Goal: Task Accomplishment & Management: Manage account settings

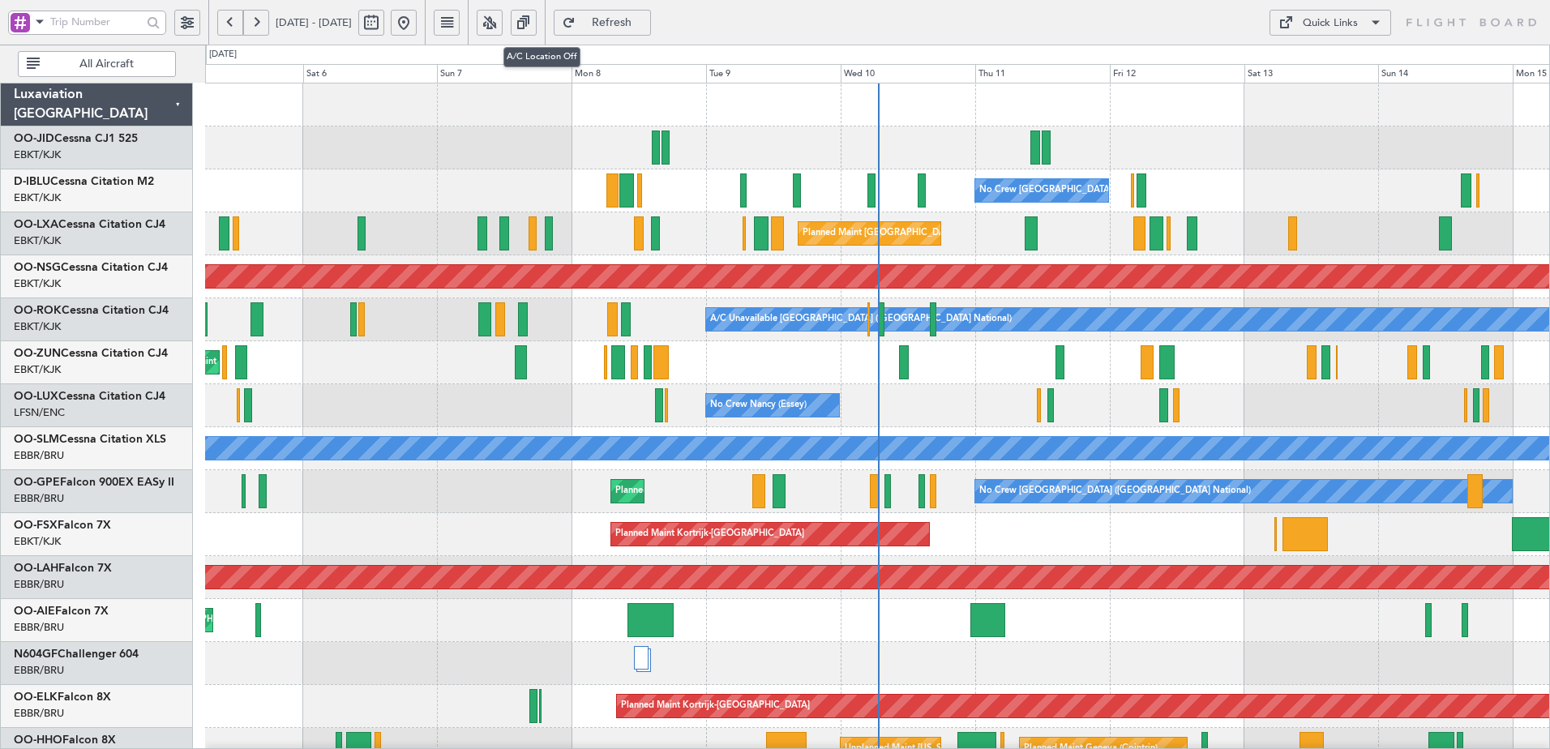
click at [503, 26] on button at bounding box center [490, 23] width 26 height 26
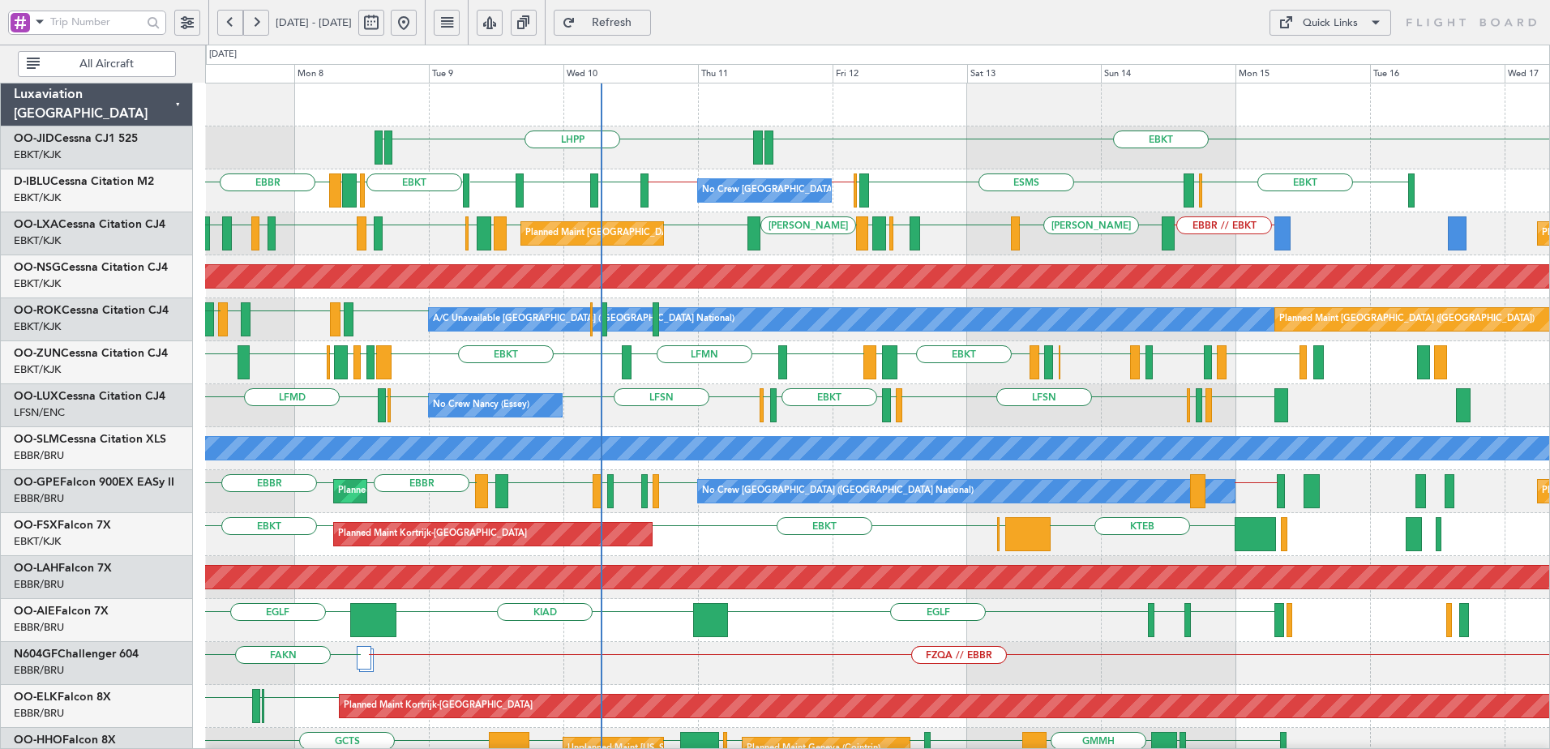
click at [721, 412] on div "EBKT EDDN LHPP EDDN No Crew [GEOGRAPHIC_DATA] (Brussels National) EBKT EBOS ESM…" at bounding box center [877, 642] width 1344 height 1117
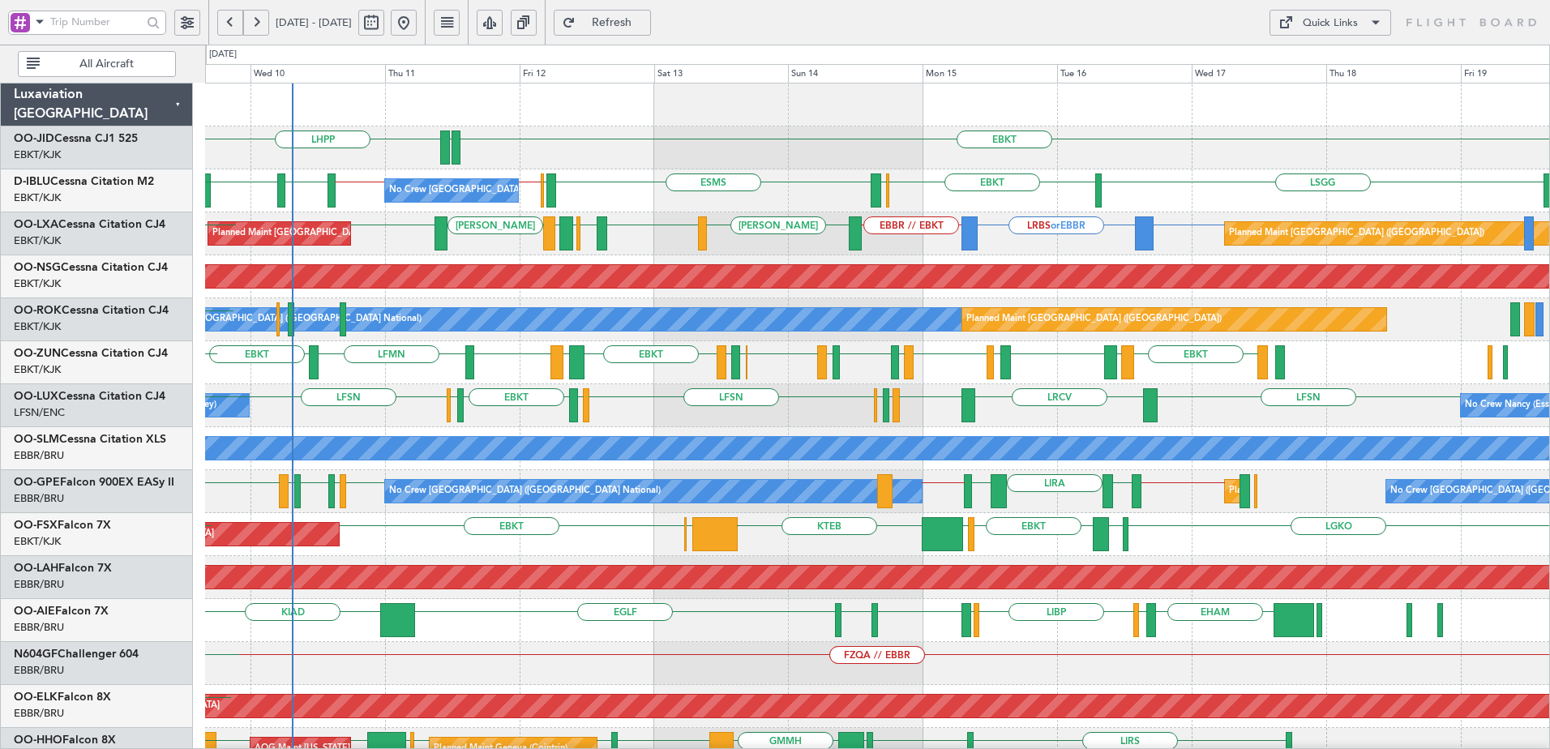
click at [721, 430] on div "EBKT EDDN LHPP EDDN ESMS EBOS EBBR // EBKT EBKT // EBBR [GEOGRAPHIC_DATA] EBKT …" at bounding box center [877, 642] width 1344 height 1117
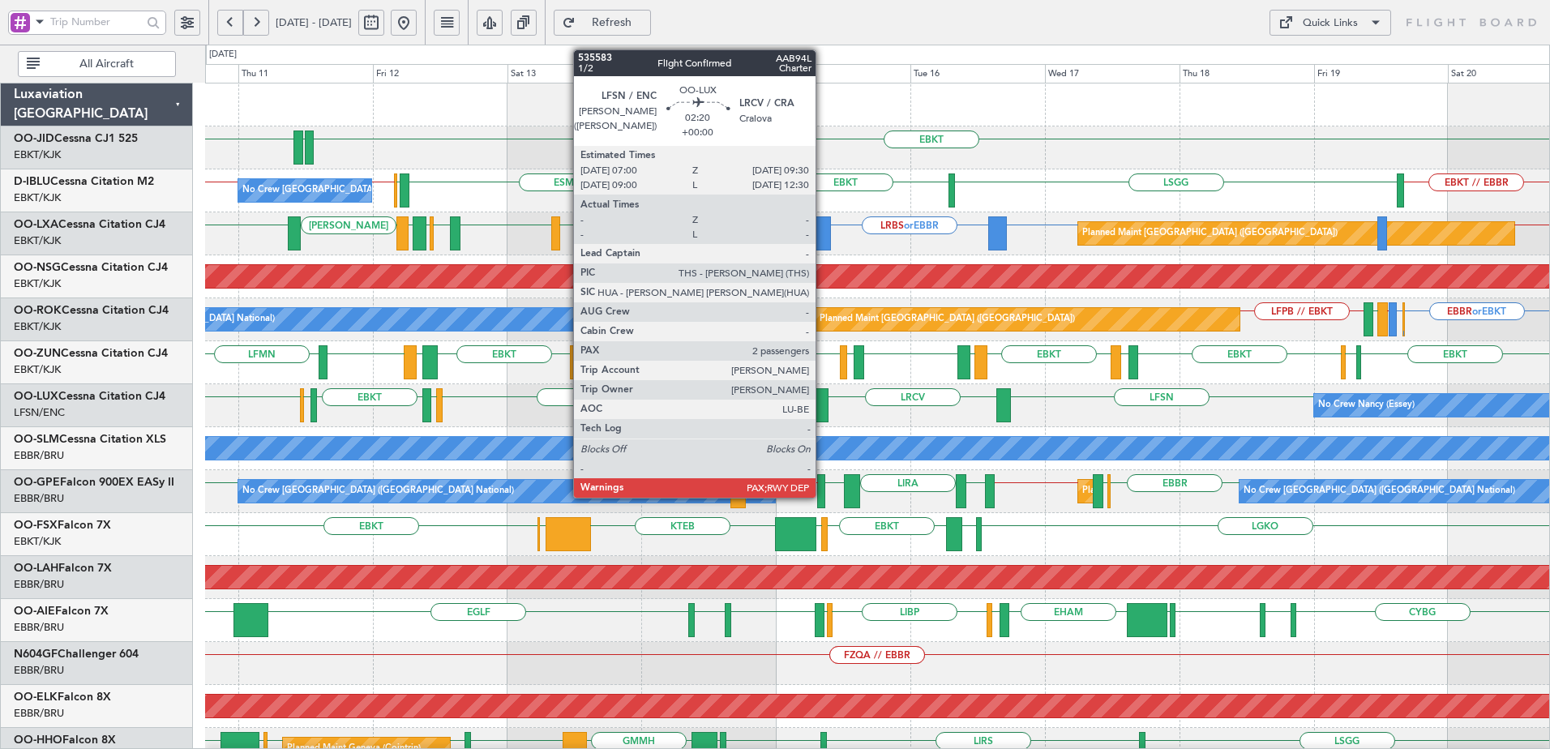
click at [823, 403] on div at bounding box center [822, 405] width 15 height 34
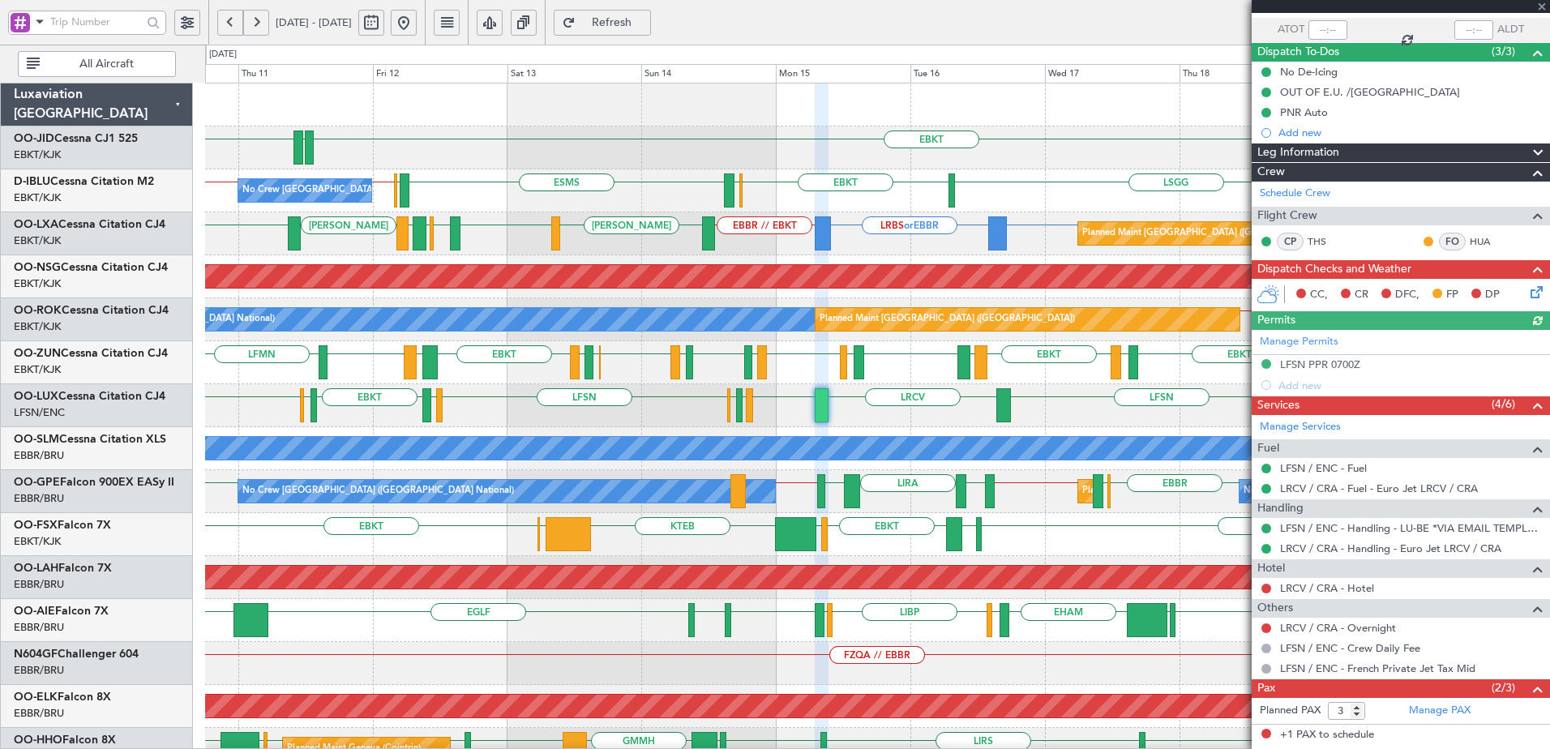
scroll to position [185, 0]
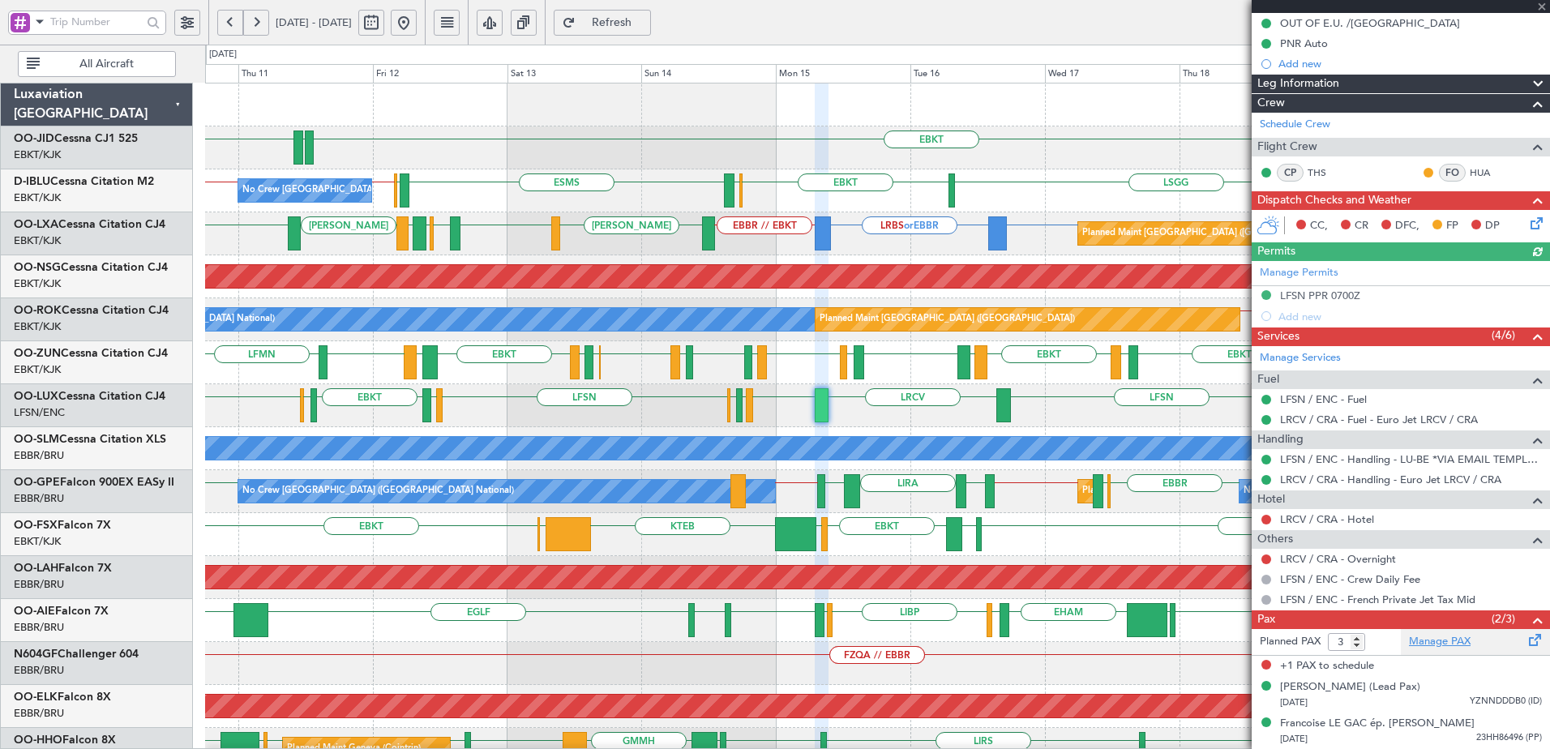
click at [1227, 562] on link "Manage PAX" at bounding box center [1440, 642] width 62 height 16
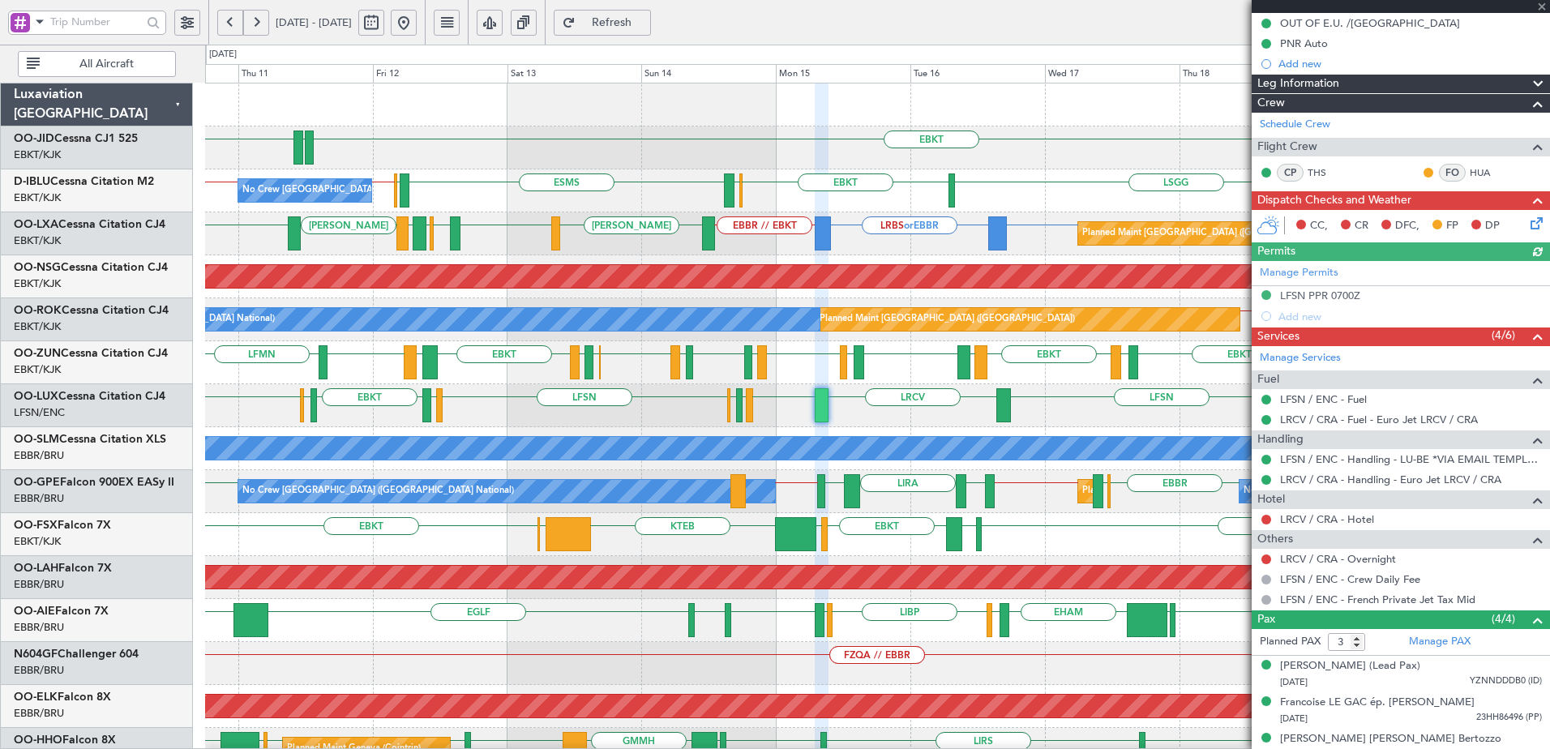
click at [638, 21] on span "Refresh" at bounding box center [612, 22] width 66 height 11
type input "4"
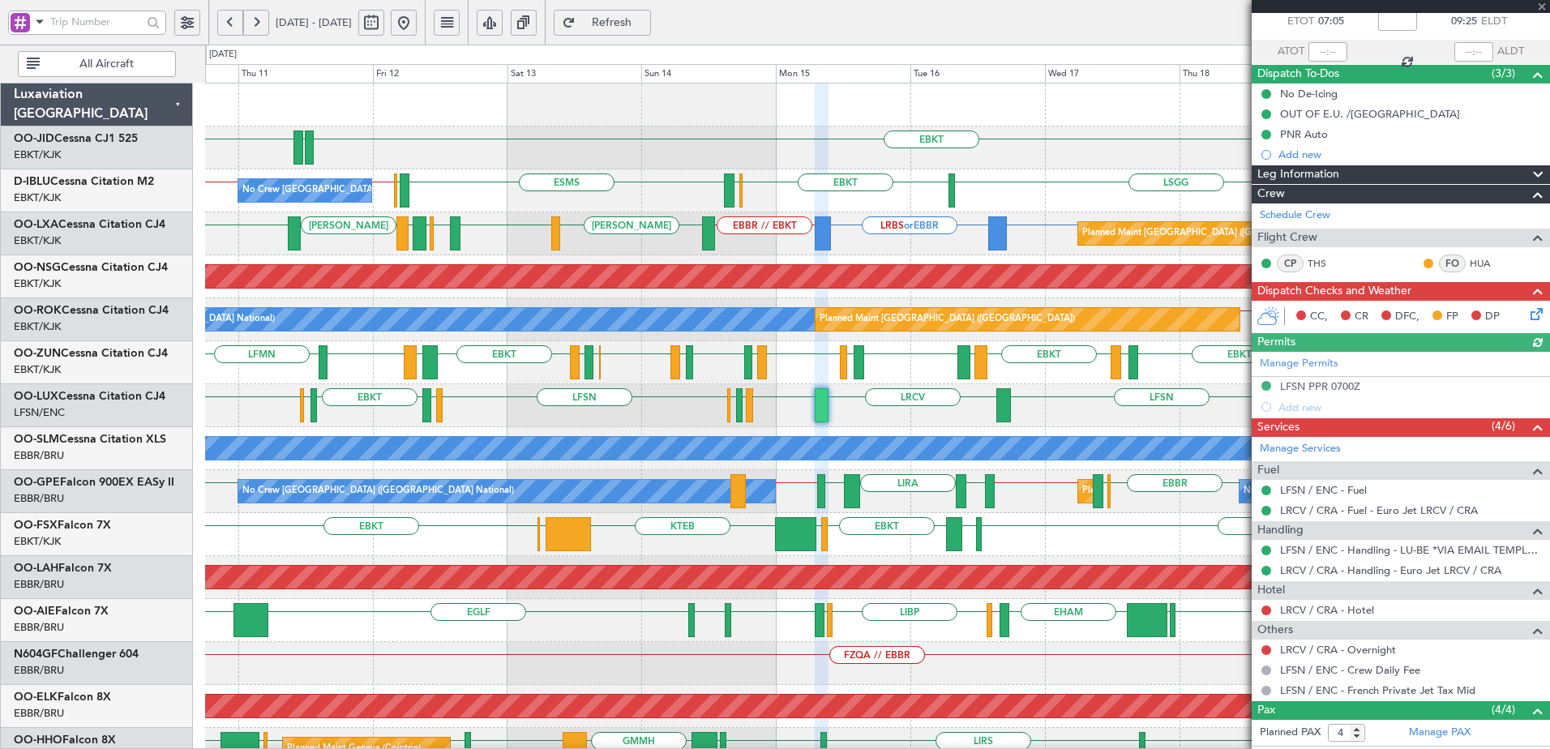
scroll to position [0, 0]
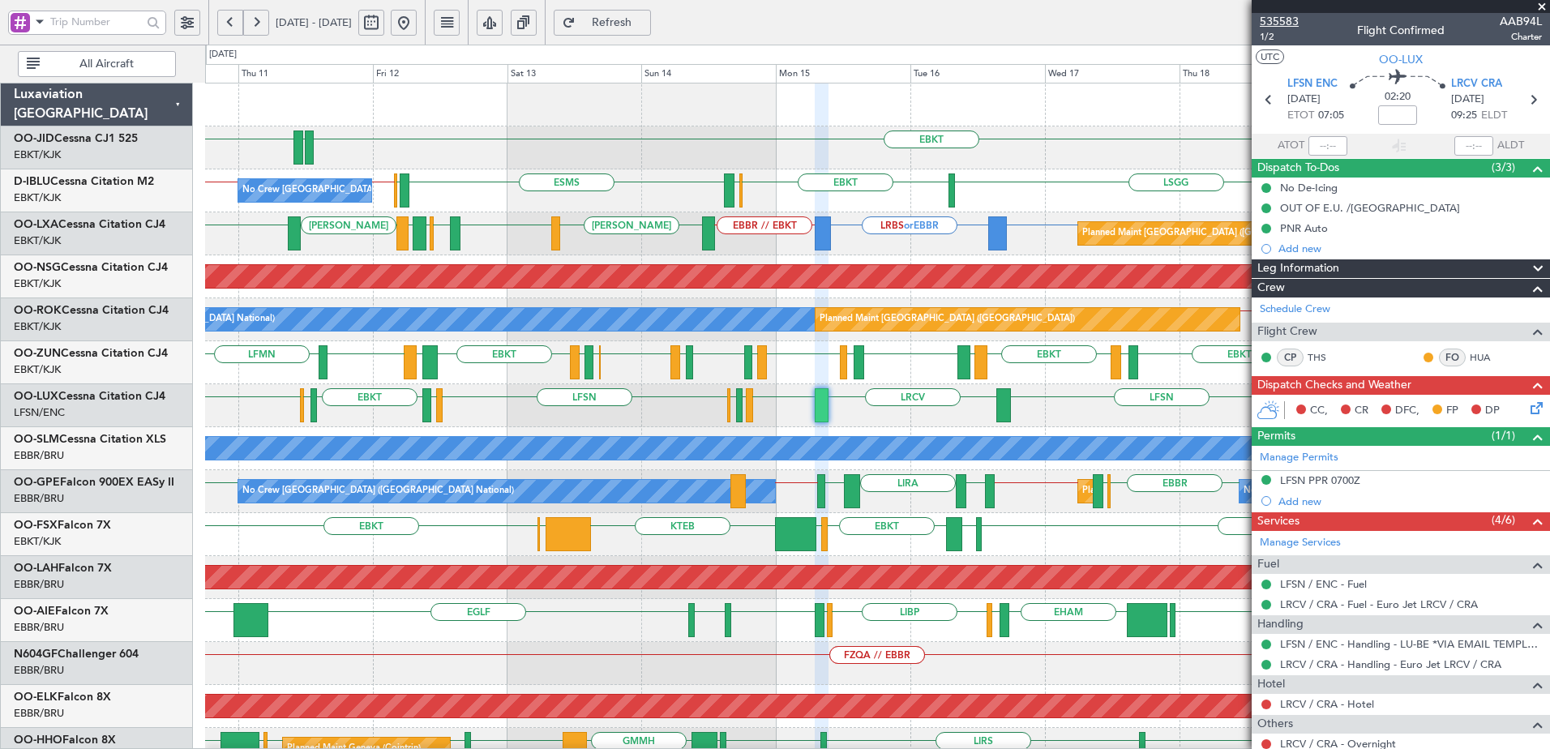
click at [1227, 16] on span "535583" at bounding box center [1279, 21] width 39 height 17
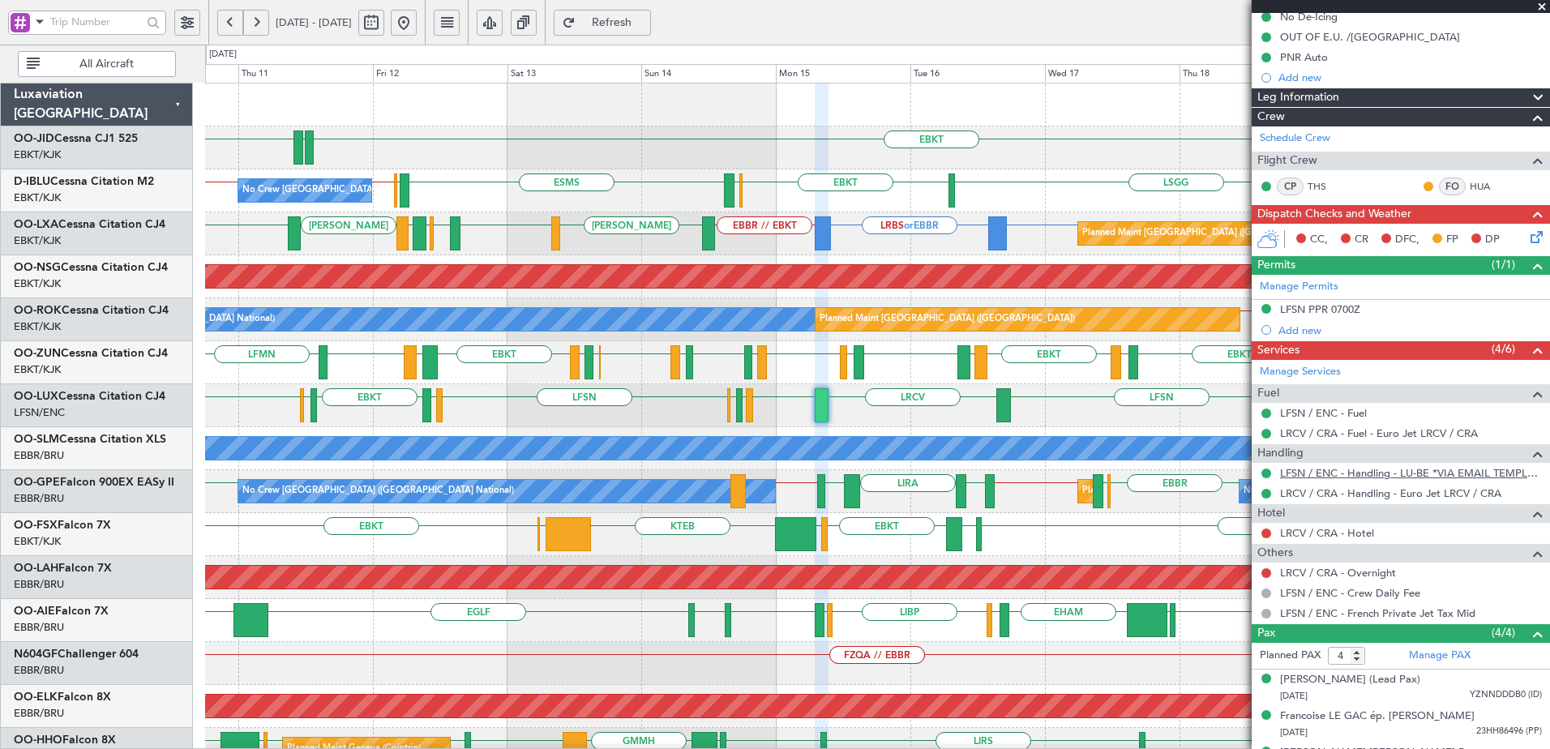
scroll to position [237, 0]
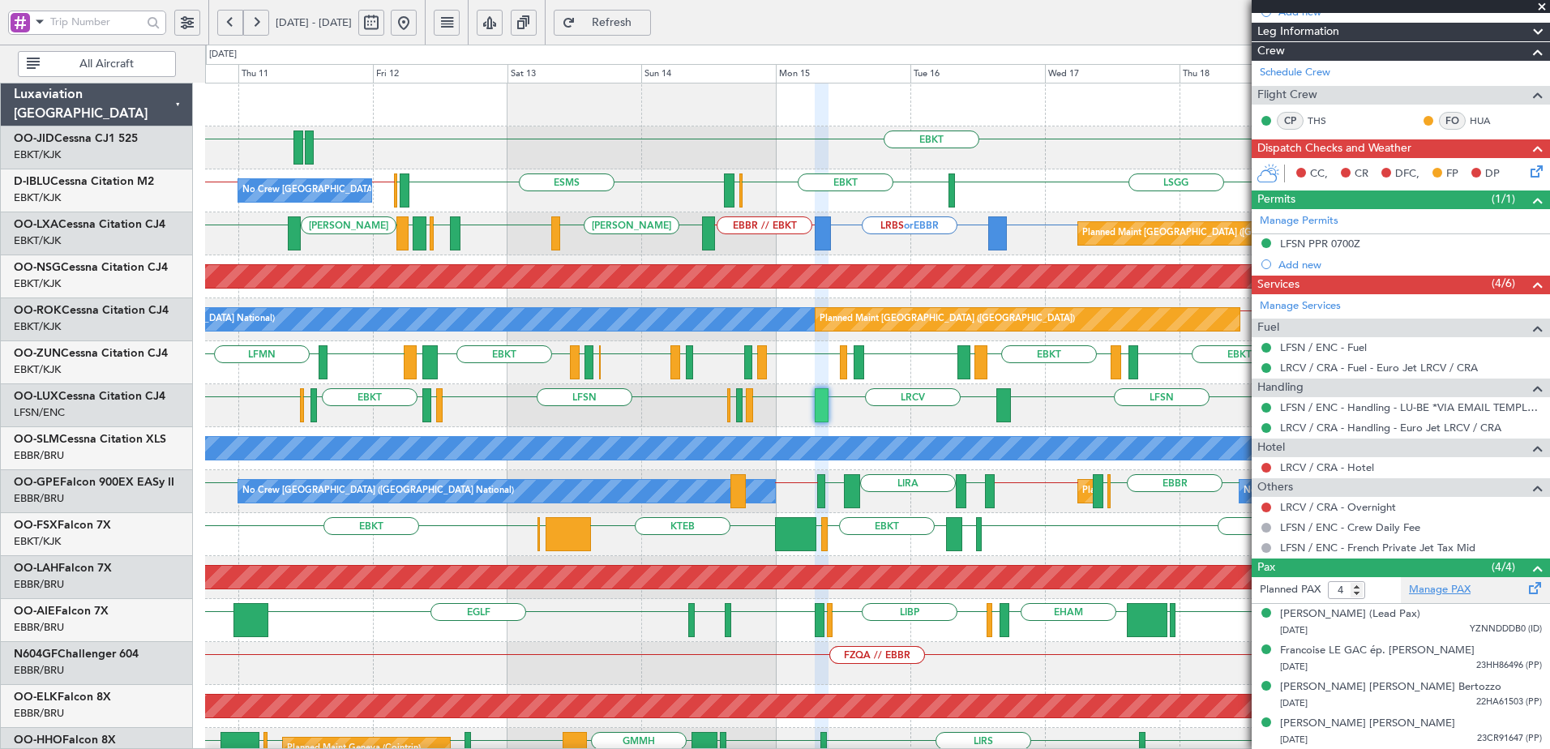
click at [1428, 586] on link "Manage PAX" at bounding box center [1440, 590] width 62 height 16
drag, startPoint x: 454, startPoint y: 21, endPoint x: 452, endPoint y: 32, distance: 11.5
click at [417, 21] on button at bounding box center [404, 23] width 26 height 26
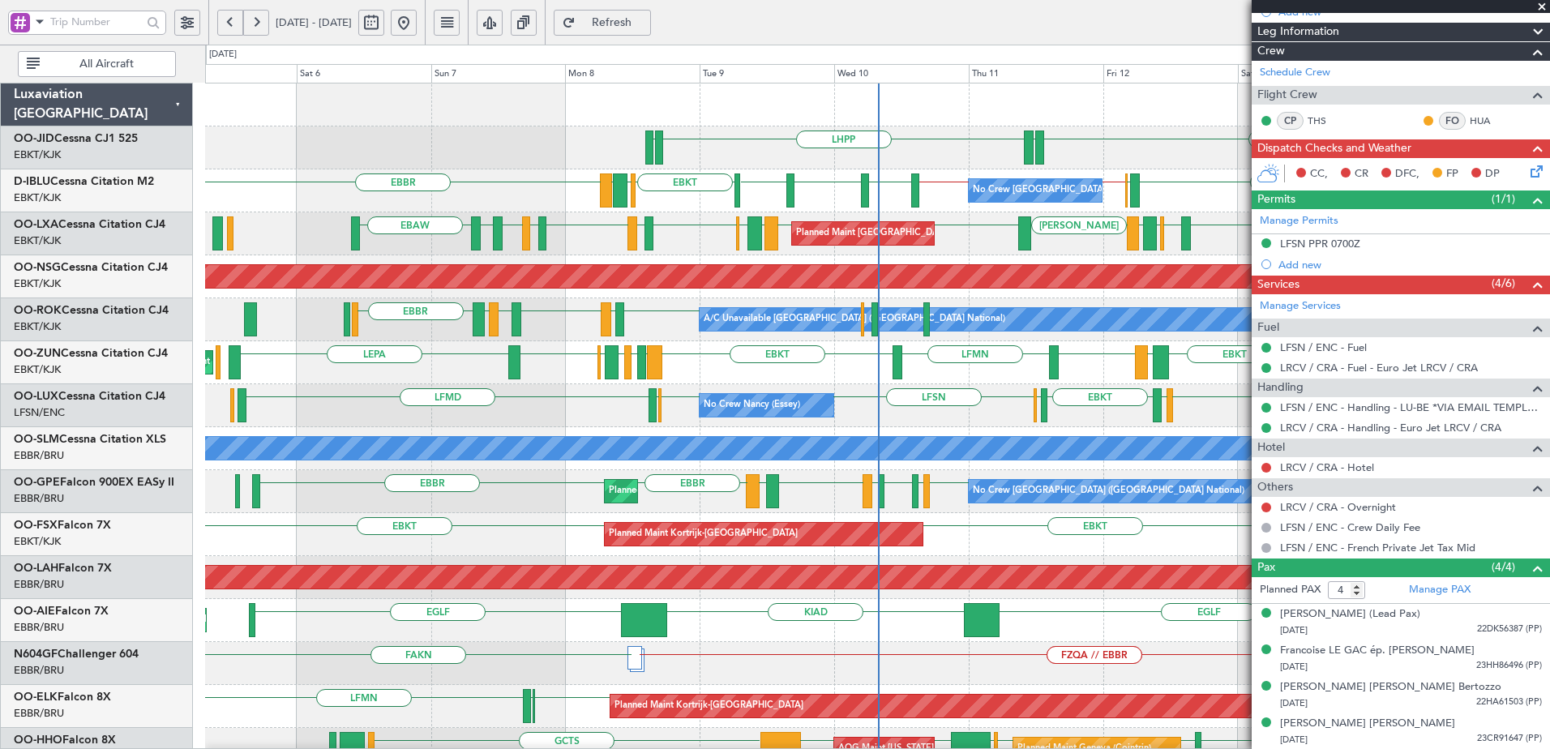
click at [731, 456] on div "EBKT EDDN LHPP EDDN No Crew Brussels (Brussels National) ESMS EBOS EBBR // EBKT…" at bounding box center [877, 642] width 1344 height 1117
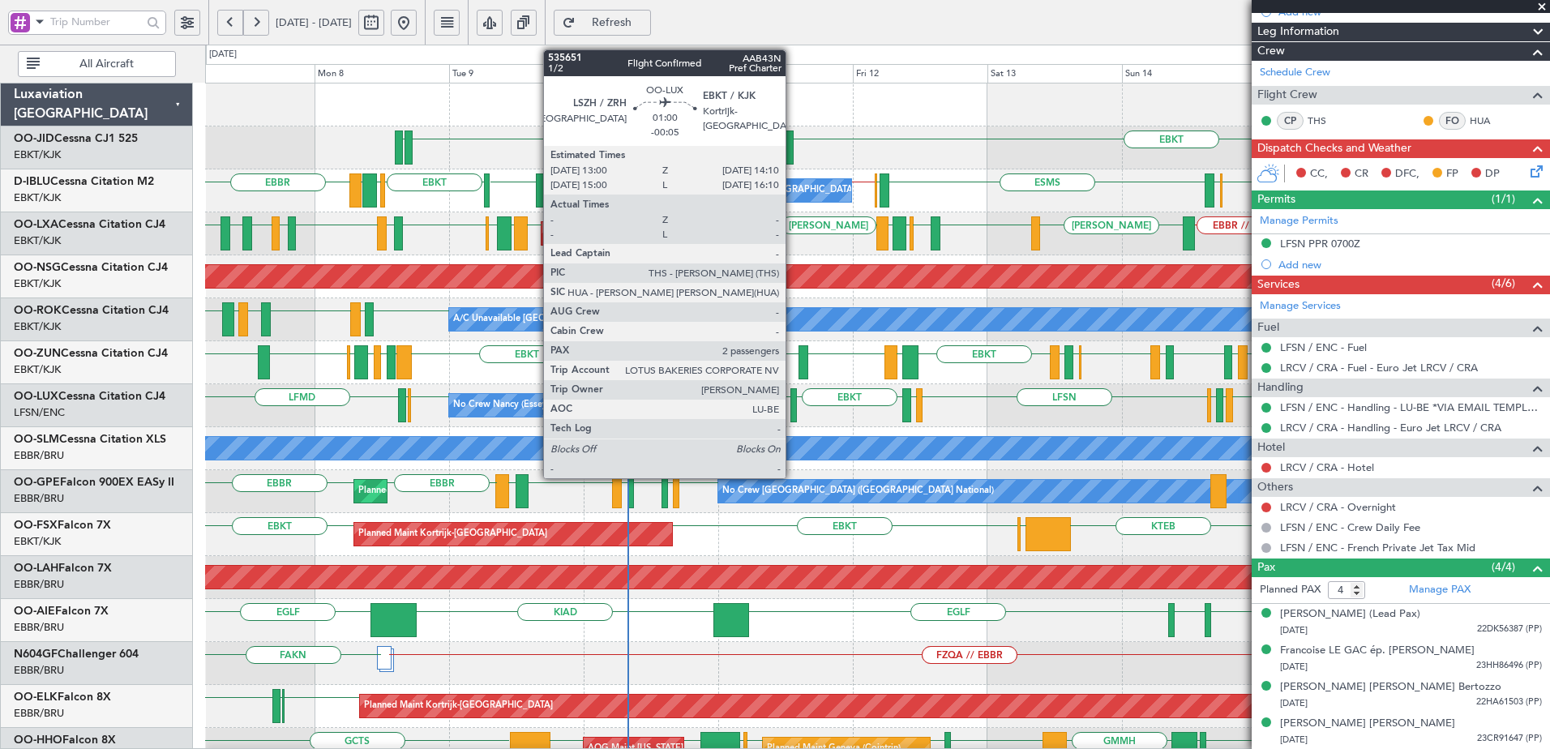
click at [793, 409] on div at bounding box center [794, 405] width 7 height 34
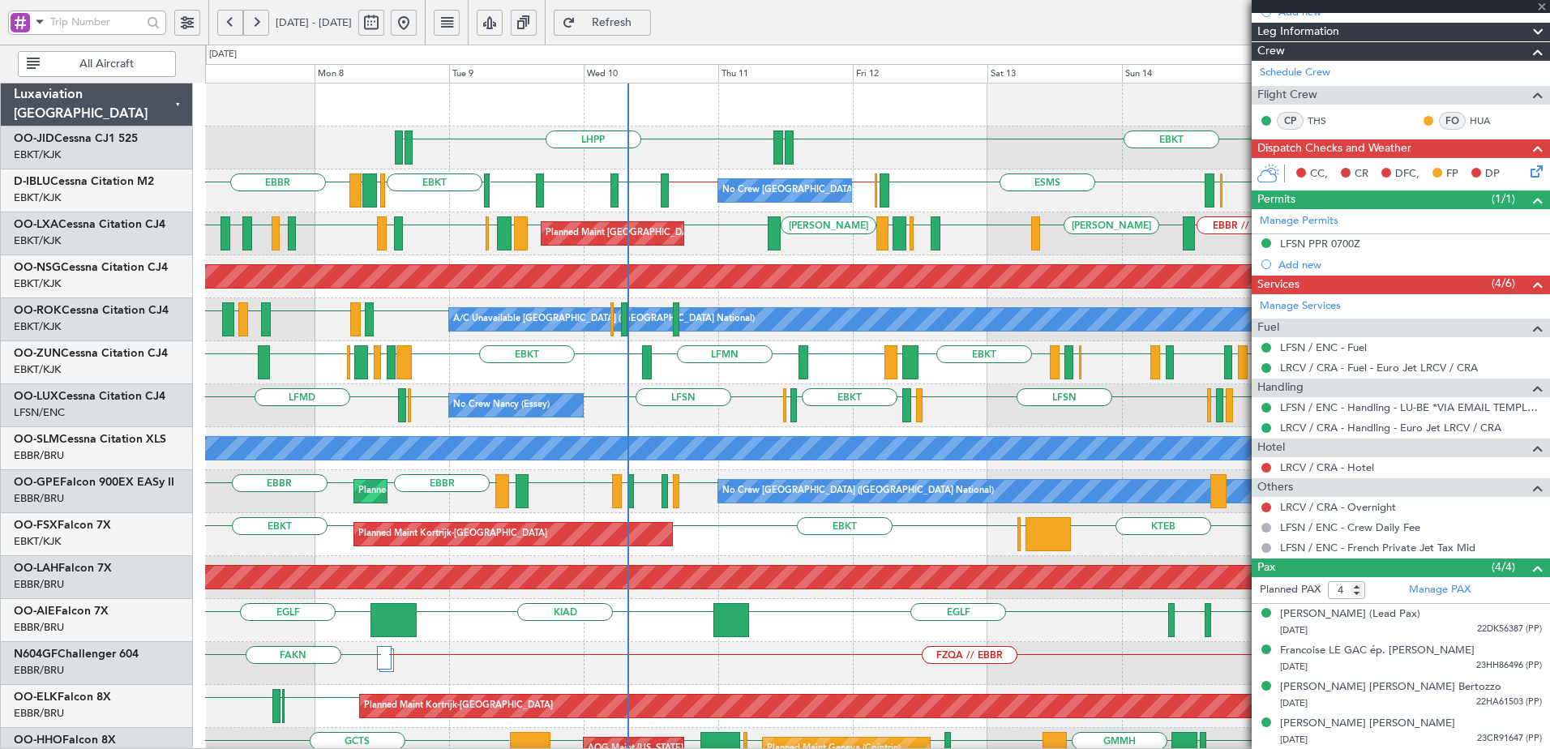
type input "-00:05"
type input "2"
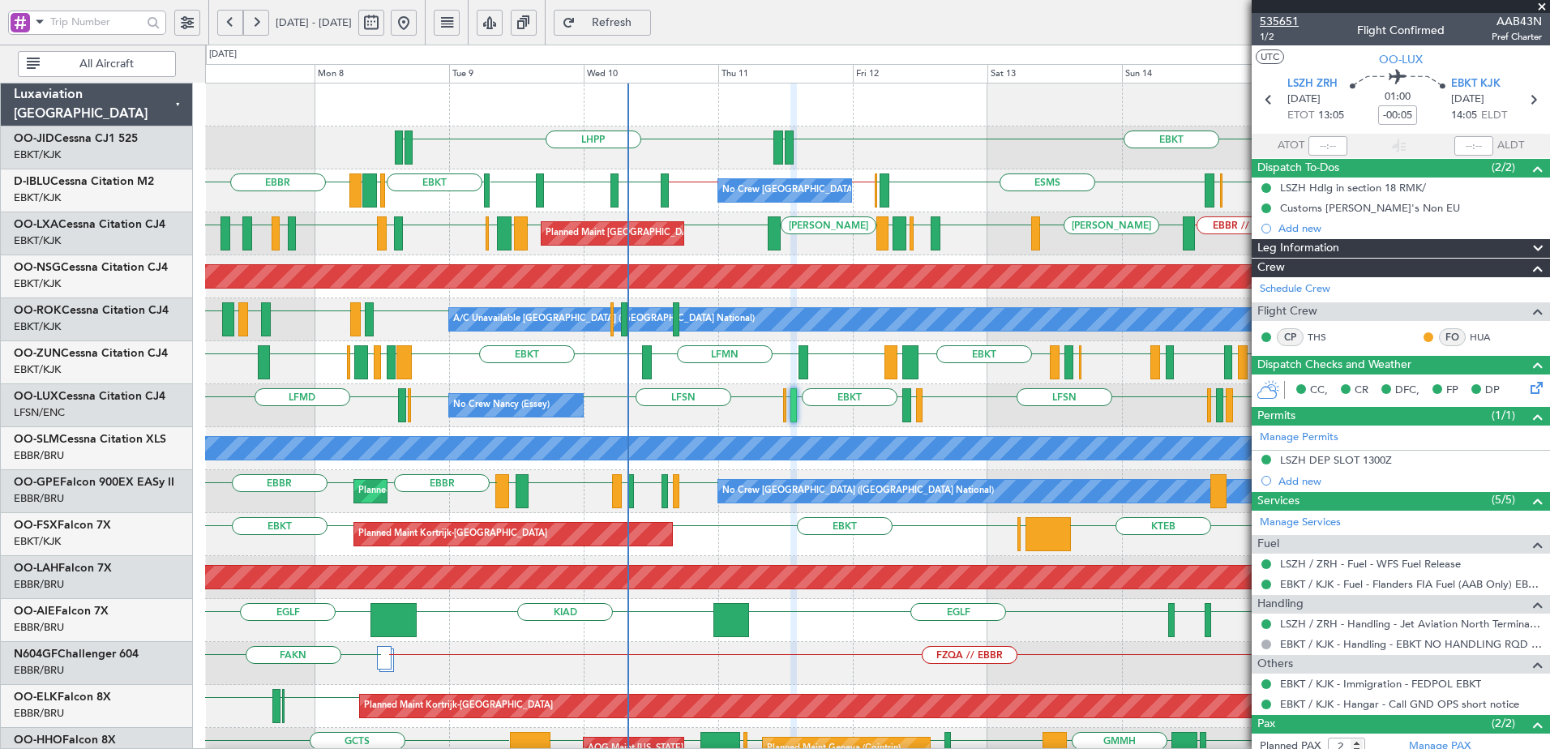
click at [1289, 21] on span "535651" at bounding box center [1279, 21] width 39 height 17
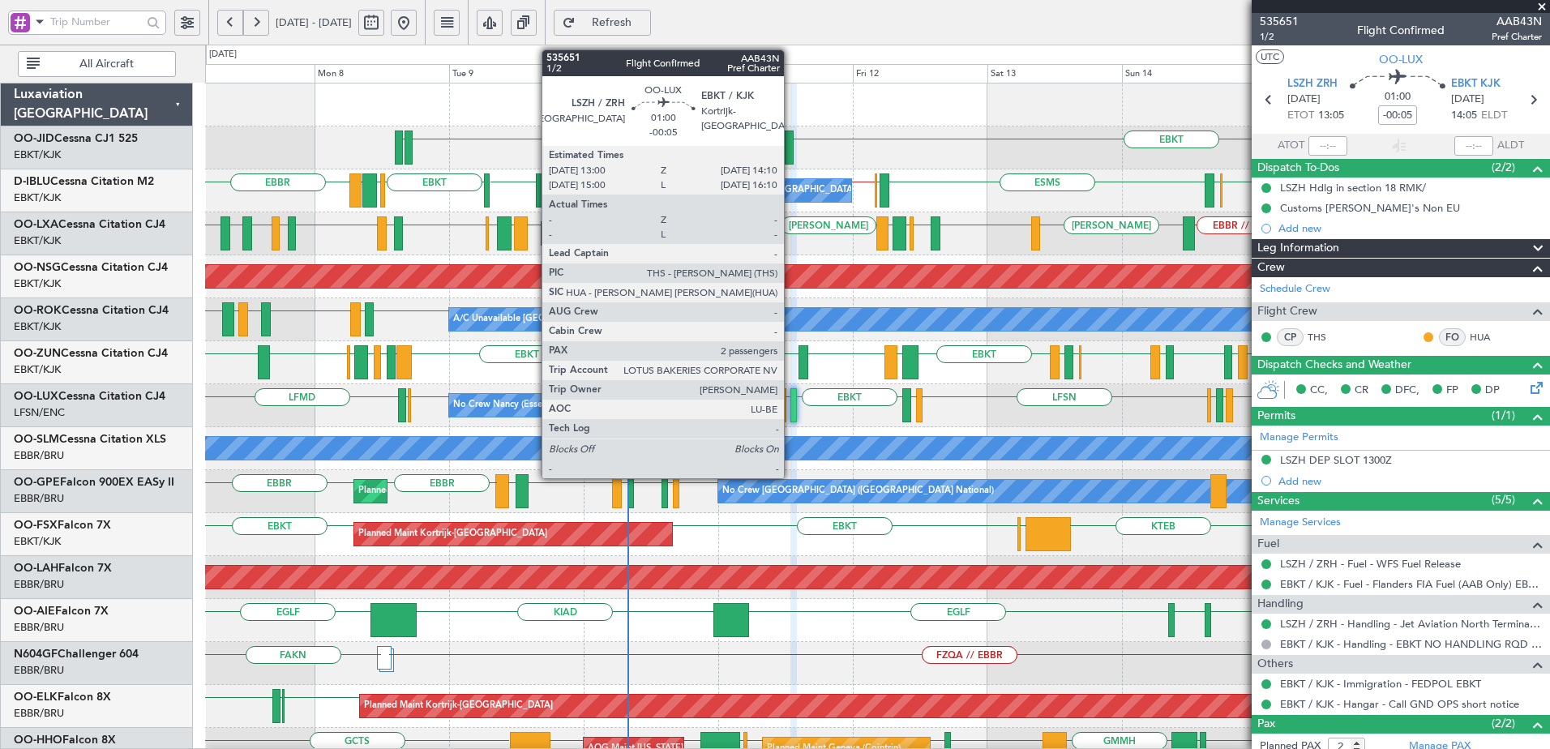
click at [791, 409] on div at bounding box center [794, 405] width 7 height 34
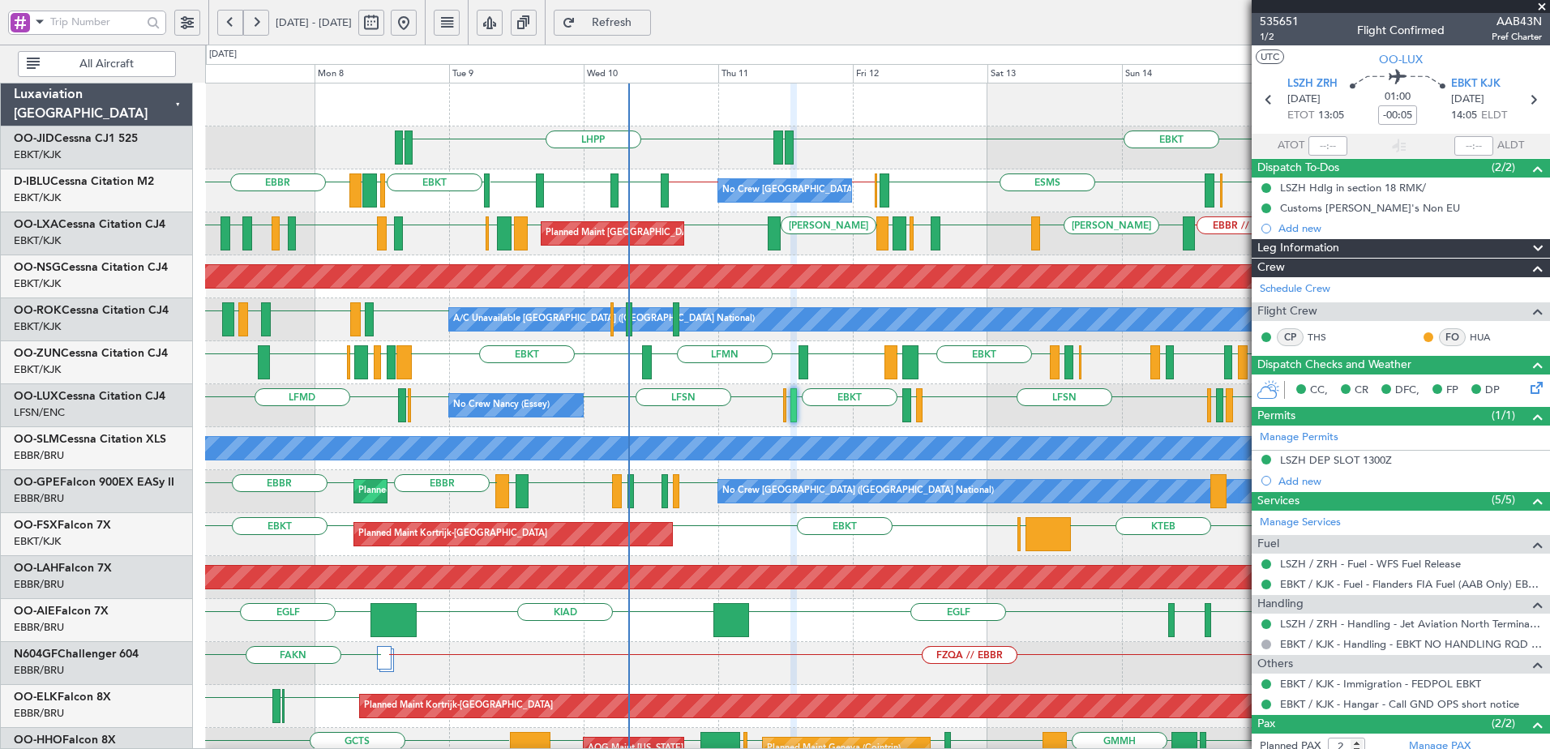
drag, startPoint x: 1539, startPoint y: 4, endPoint x: 1500, endPoint y: 40, distance: 52.8
click at [1537, 4] on span at bounding box center [1542, 7] width 16 height 15
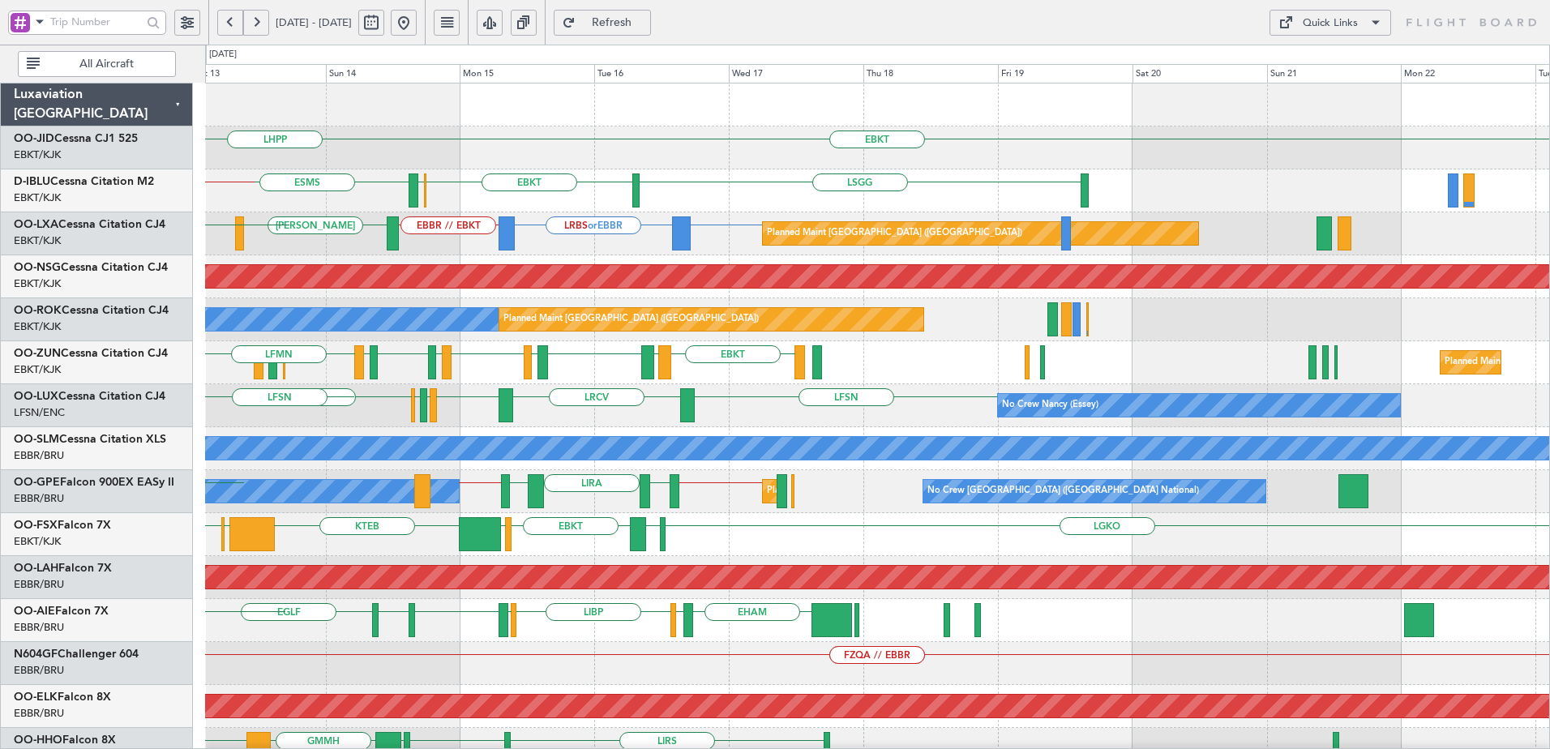
click at [581, 498] on div "EBKT EDDN LHPP ESMS LSGG EBKT EBOS EBOS EBBR // EBKT No Crew Brussels (Brussels…" at bounding box center [877, 642] width 1344 height 1117
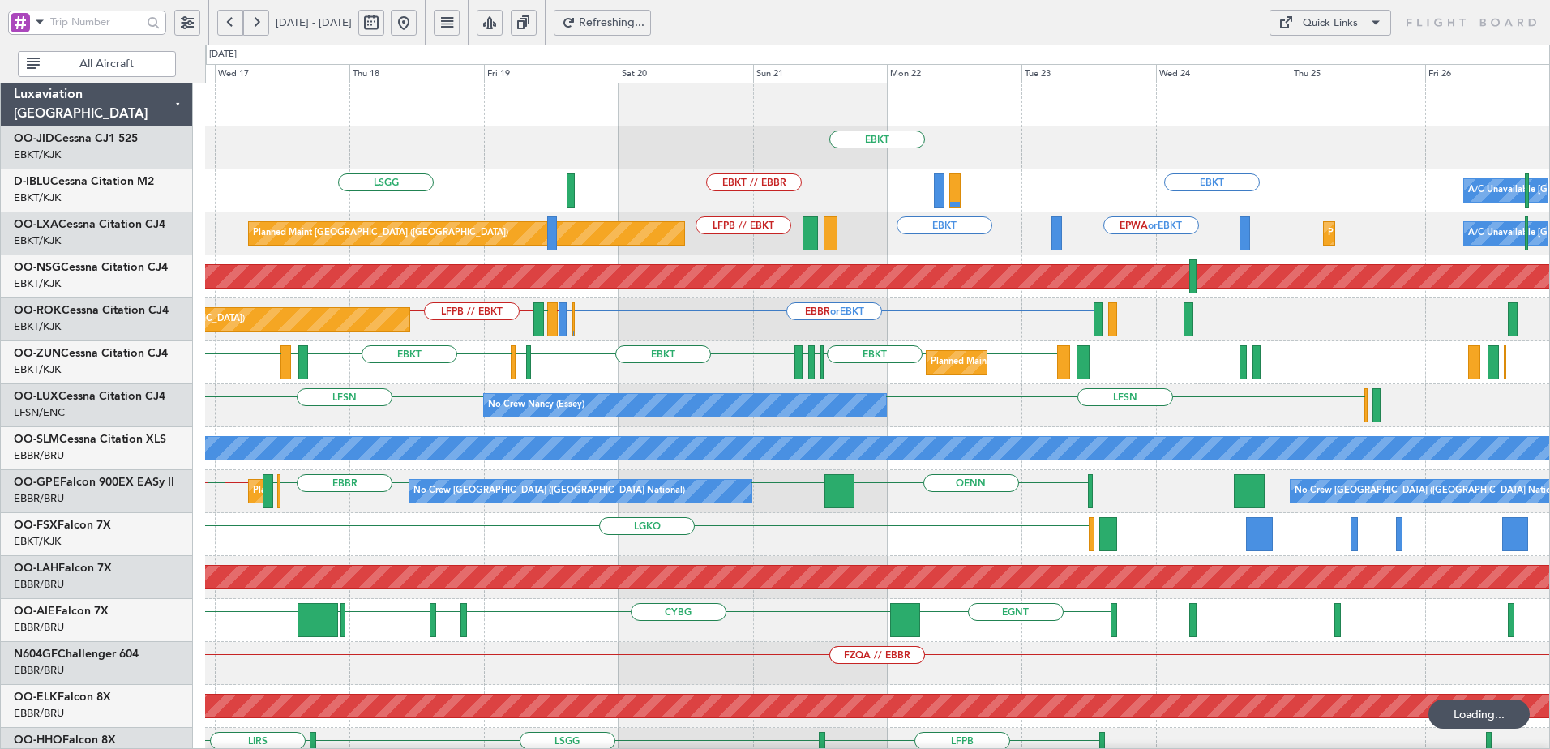
click at [955, 367] on div "EBKT EBKT // EBBR EBKT LIRQ or EBKT LSGG A/C Unavailable Brussels (Brussels Nat…" at bounding box center [877, 642] width 1344 height 1117
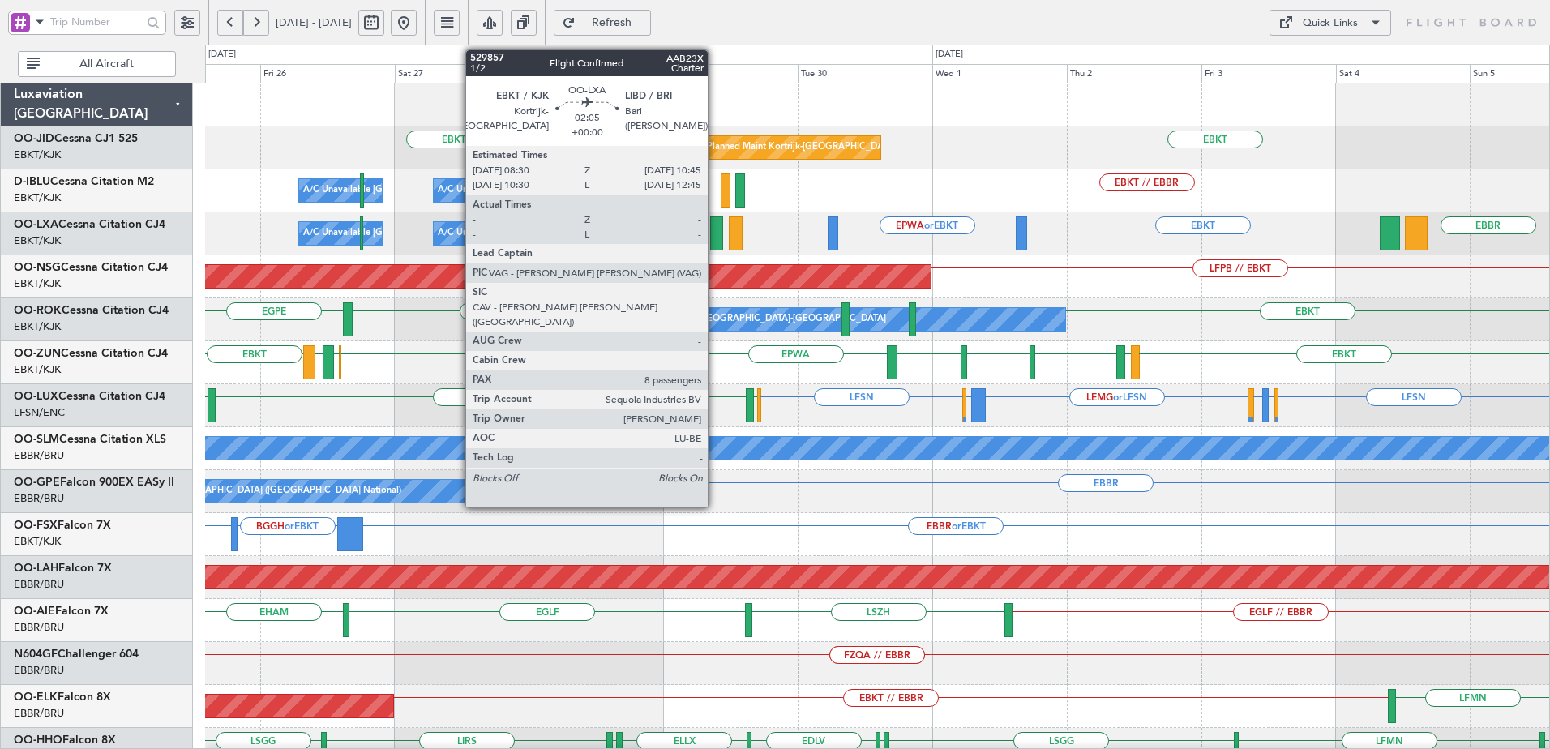
click at [715, 234] on div at bounding box center [716, 233] width 13 height 34
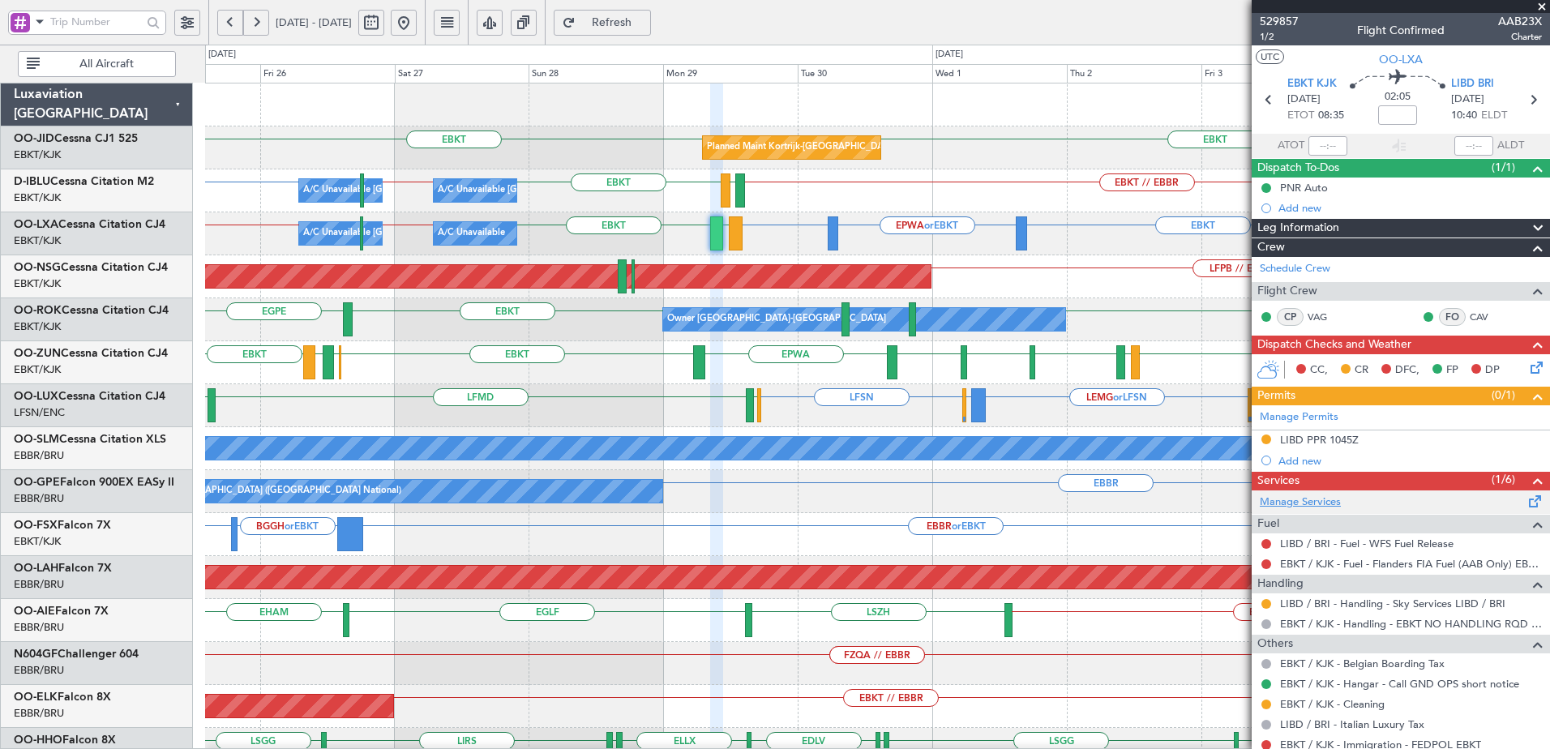
click at [1296, 505] on link "Manage Services" at bounding box center [1300, 503] width 81 height 16
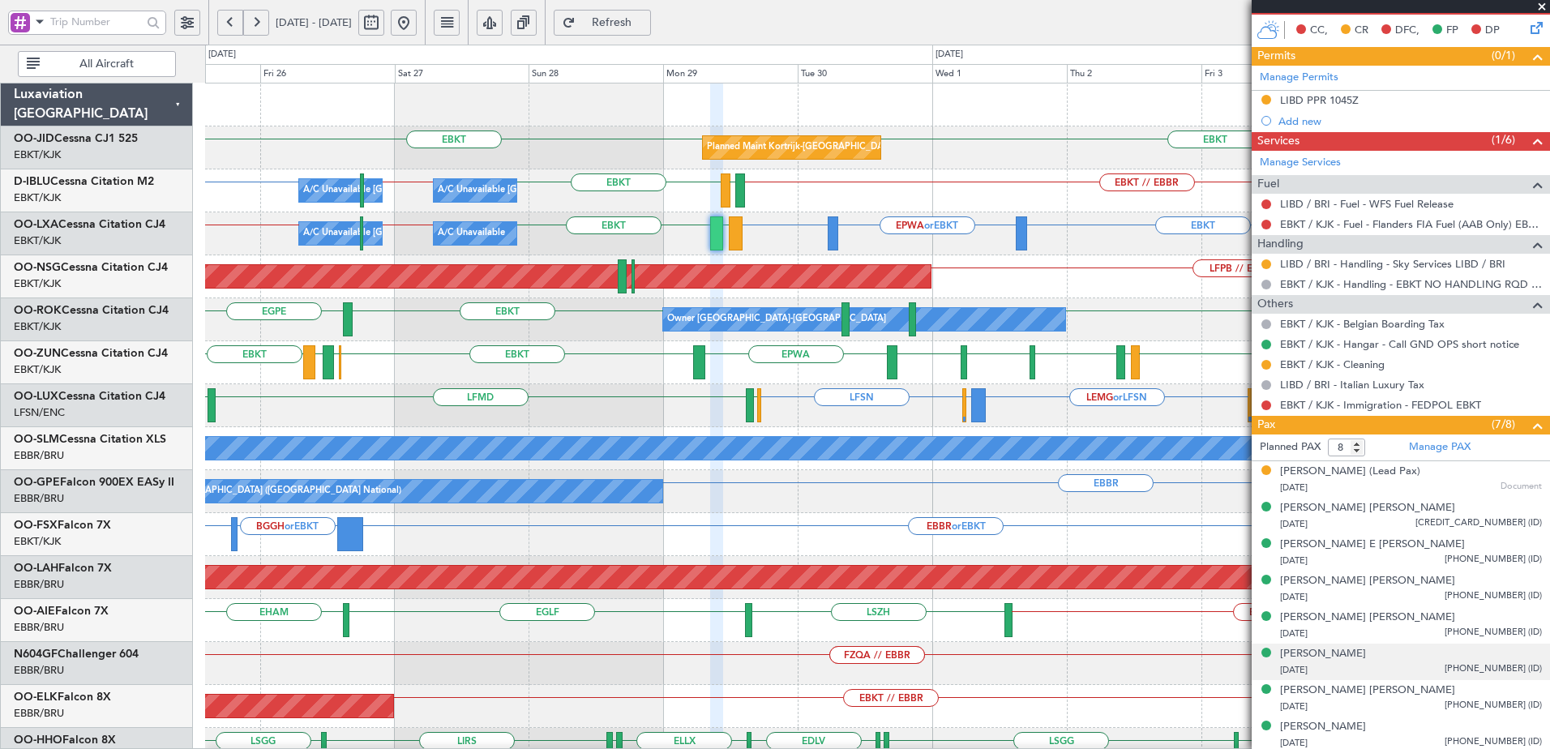
scroll to position [343, 0]
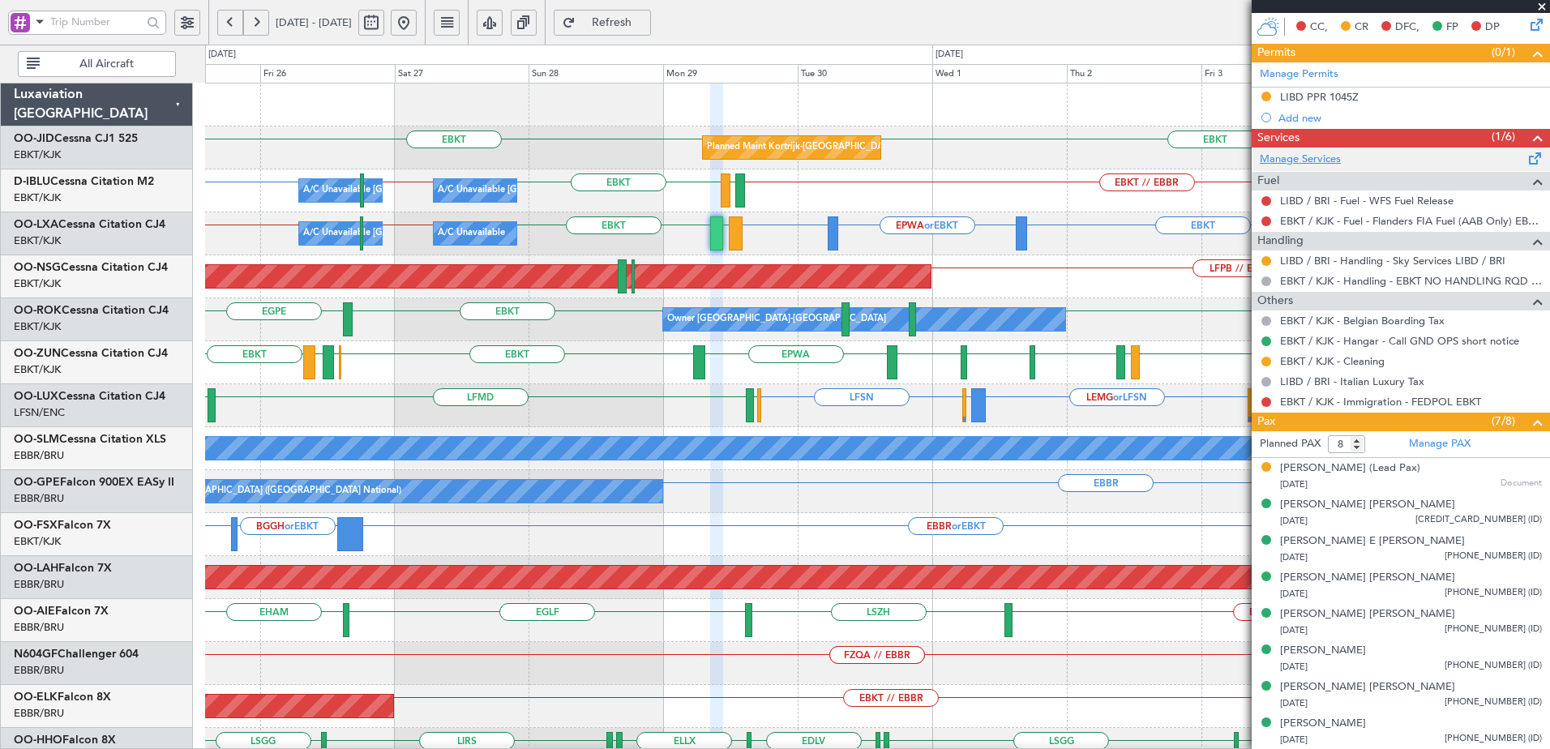
click at [1308, 159] on link "Manage Services" at bounding box center [1300, 160] width 81 height 16
click at [417, 18] on button at bounding box center [404, 23] width 26 height 26
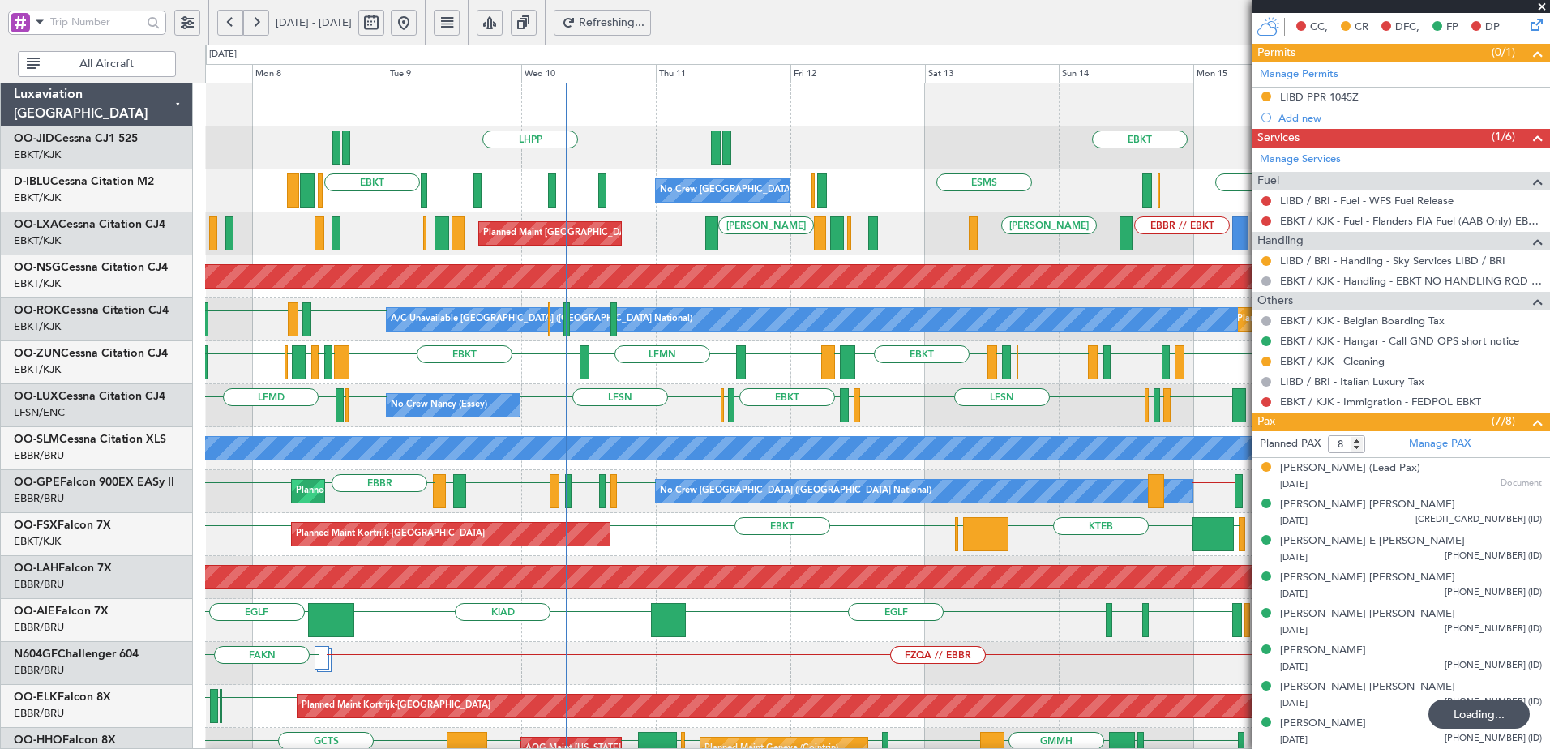
scroll to position [0, 0]
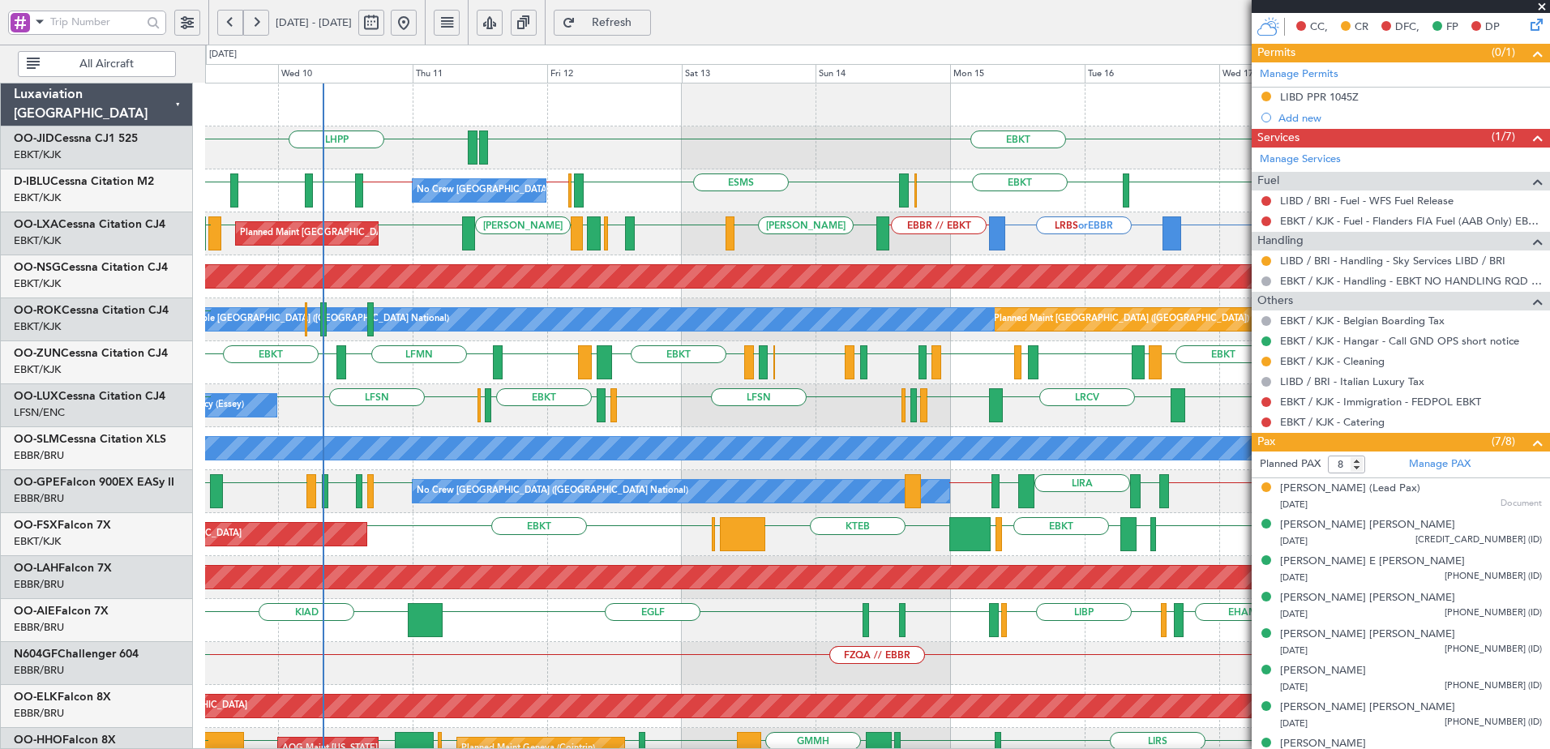
click at [971, 398] on div "EBKT EDDN LHPP EDDN LSGG ESMS EBOS EBBR // EBKT EBKT // EBBR LSZH EBKT EGNJ EBK…" at bounding box center [877, 664] width 1344 height 1160
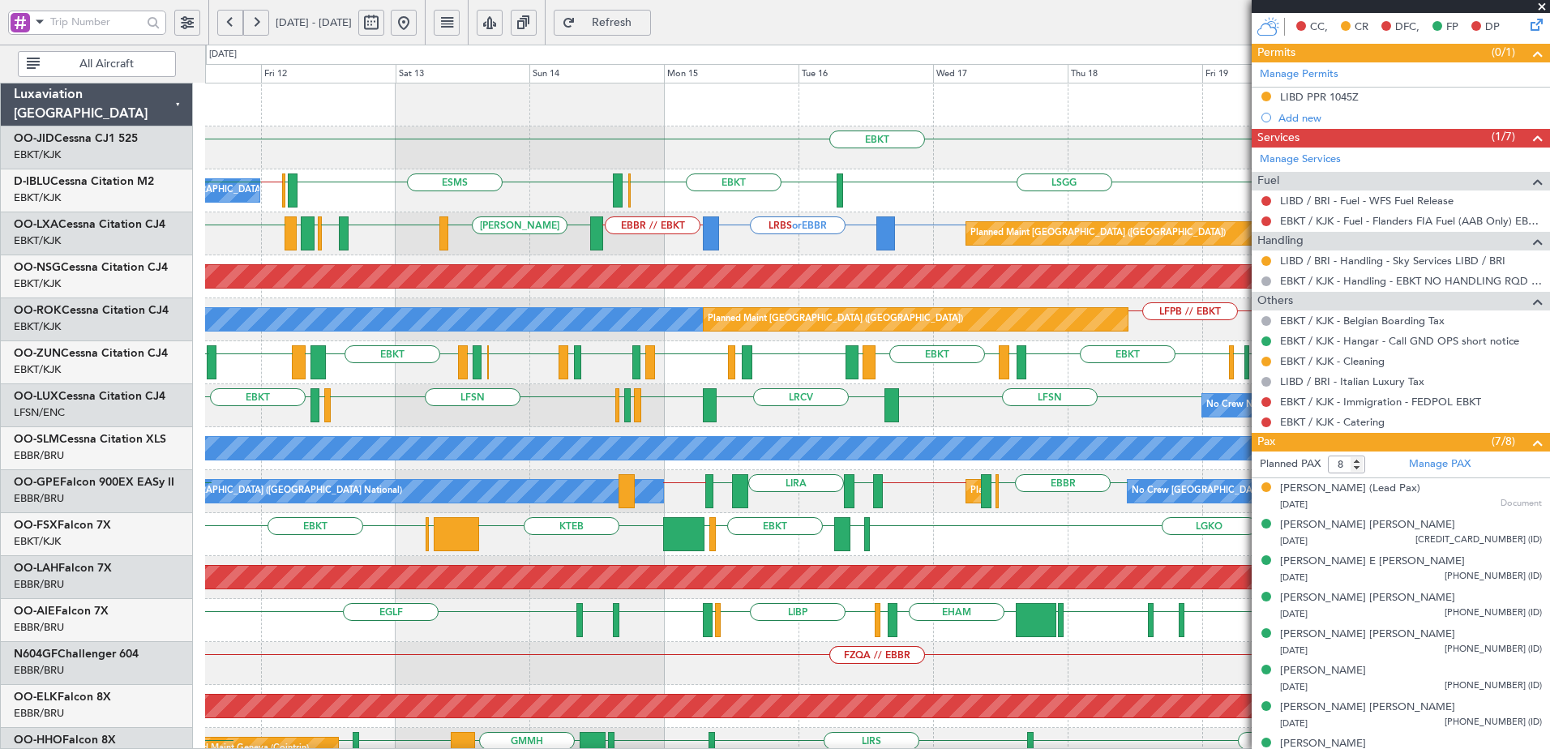
click at [801, 420] on div "EBKT EDDN LHPP ESMS EBOS EBBR // EBKT LSGG EBKT EBOS No Crew Brussels (Brussels…" at bounding box center [877, 664] width 1344 height 1160
click at [435, 268] on div "EBKT EBKT // EBBR ESMS EBOS EBBR // EBKT LSGG EBKT EBOS No Crew Brussels (Bruss…" at bounding box center [877, 642] width 1344 height 1117
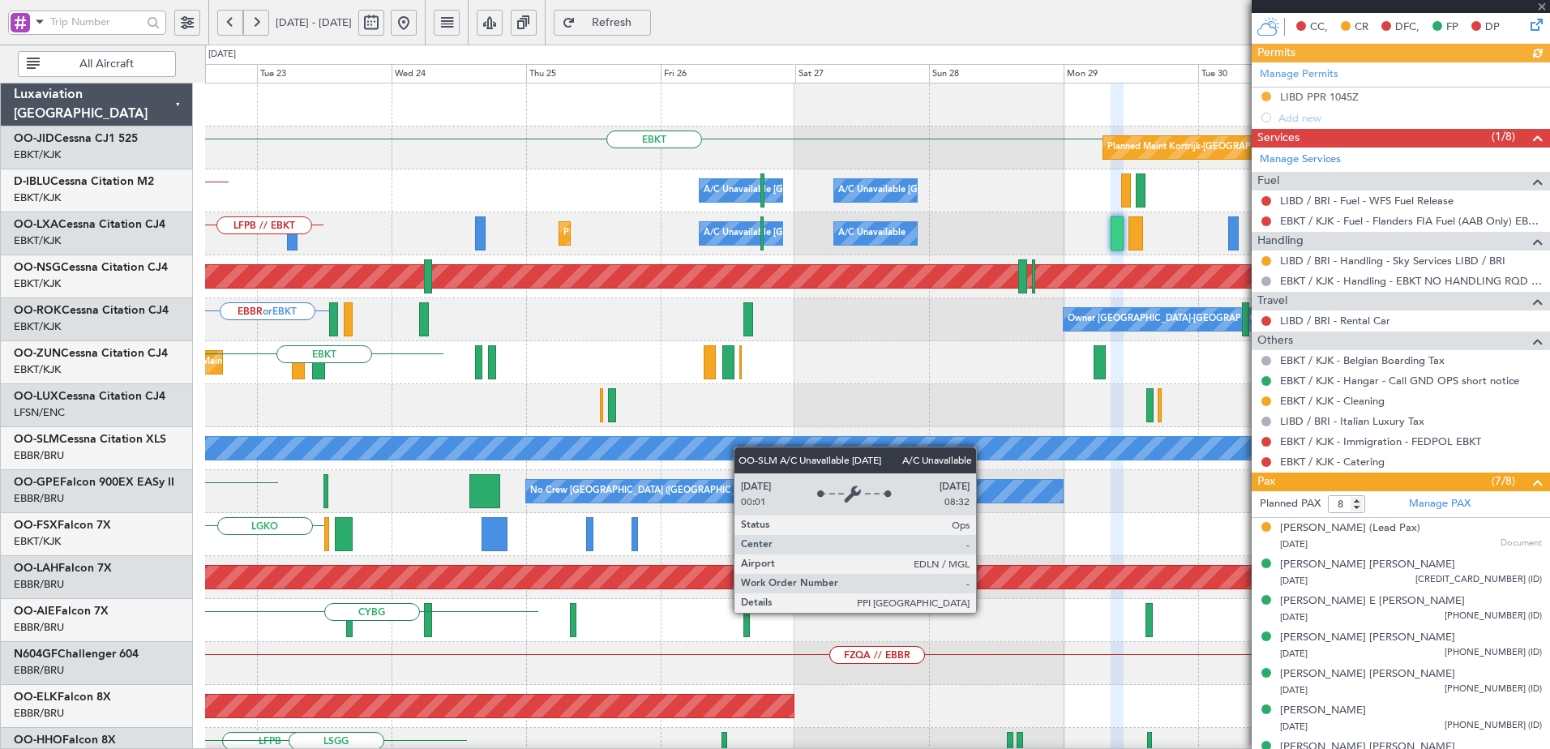
click at [485, 452] on div "A/C Unavailable [GEOGRAPHIC_DATA]" at bounding box center [877, 448] width 1344 height 43
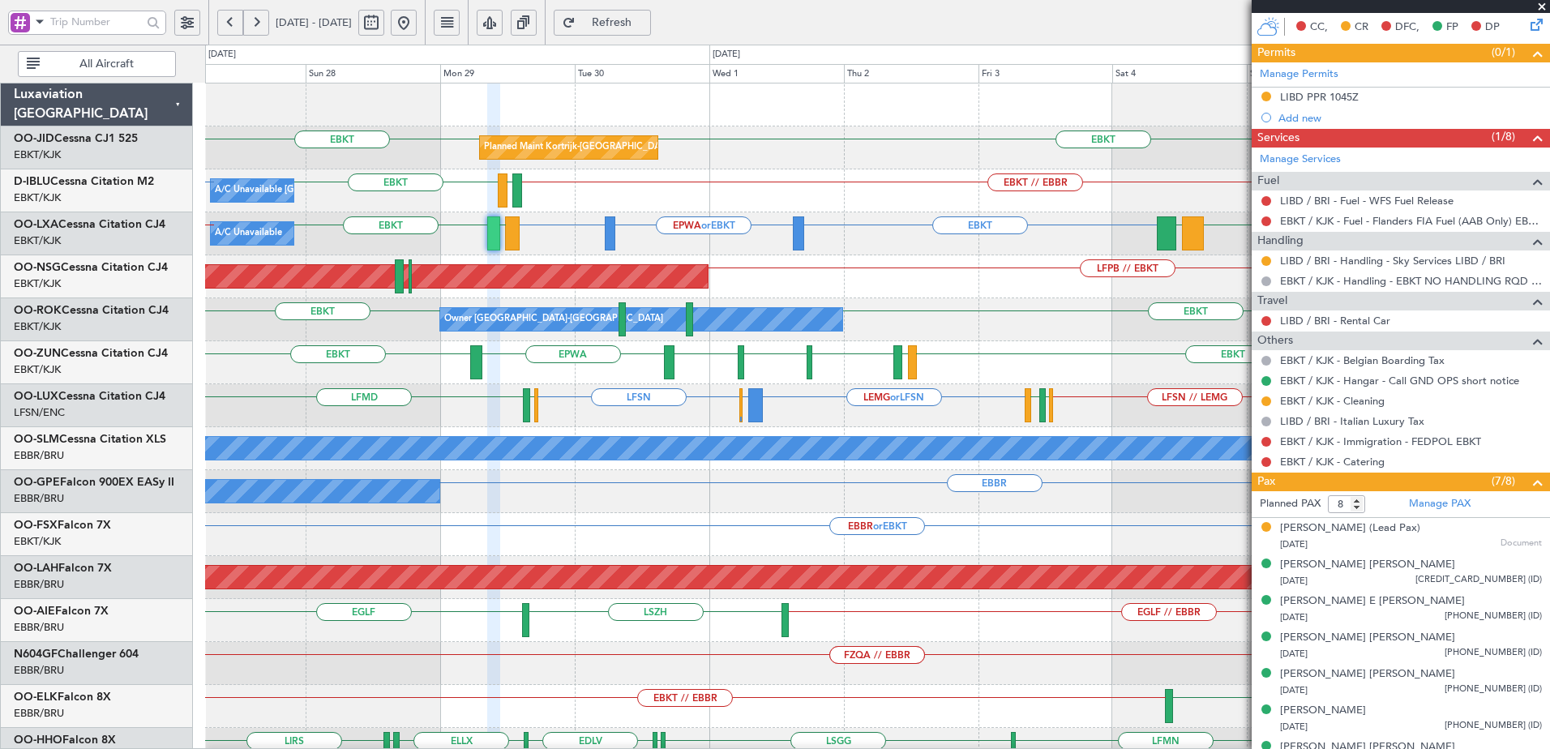
click at [637, 422] on div "Planned Maint Kortrijk-Wevelgem EBKT EBKT A/C Unavailable Kortrijk-Wevelgem EBK…" at bounding box center [877, 599] width 1344 height 1031
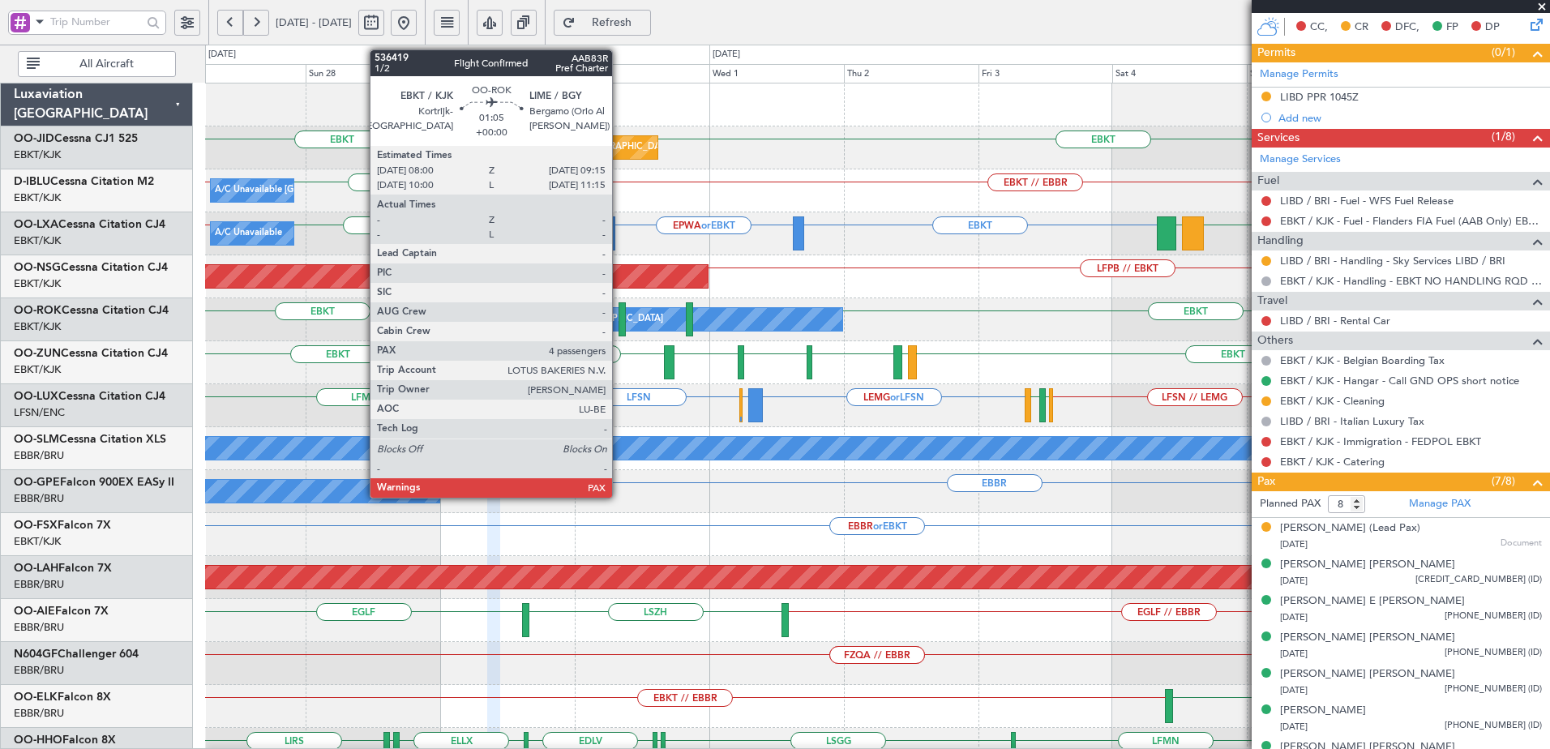
click at [619, 319] on div at bounding box center [622, 319] width 7 height 34
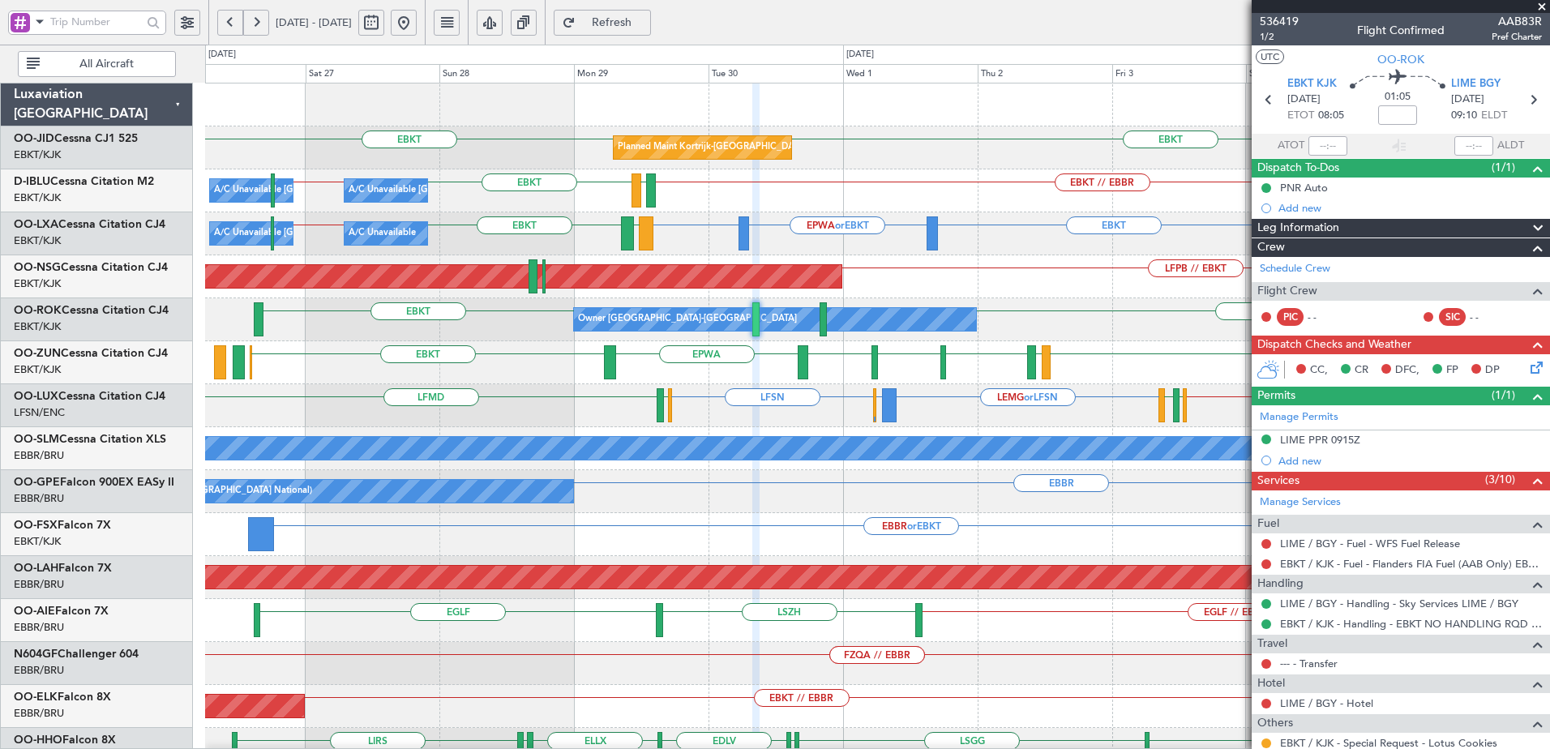
click at [512, 422] on div "EBKT EBKT Planned Maint Kortrijk-Wevelgem EBKT // EBBR EBBR // EBKT LFTH EBKT A…" at bounding box center [877, 599] width 1344 height 1031
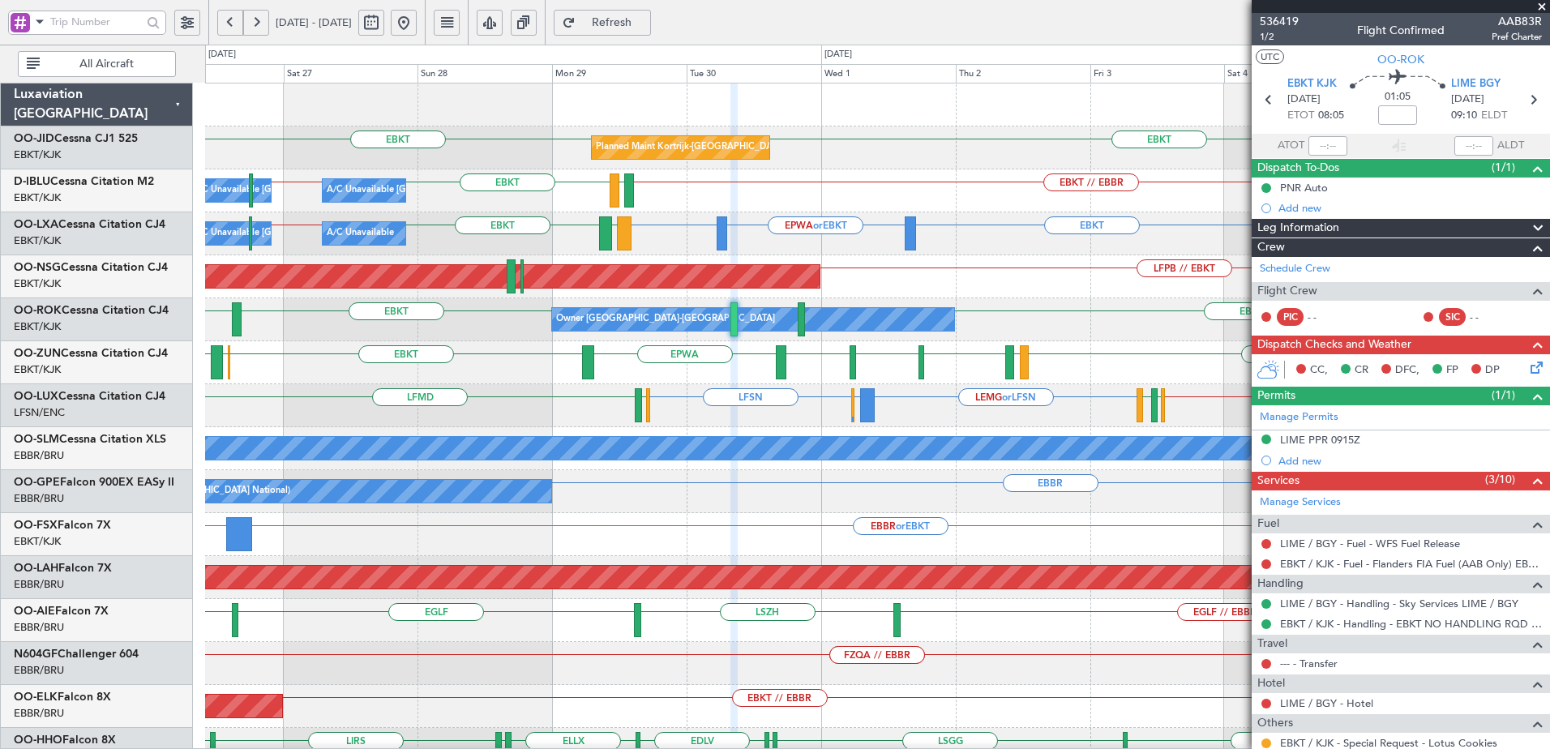
click at [554, 361] on div "EBKT EBOS LEIB EBKT EGNV EBKT EPWA EBKT LEGE" at bounding box center [877, 362] width 1344 height 43
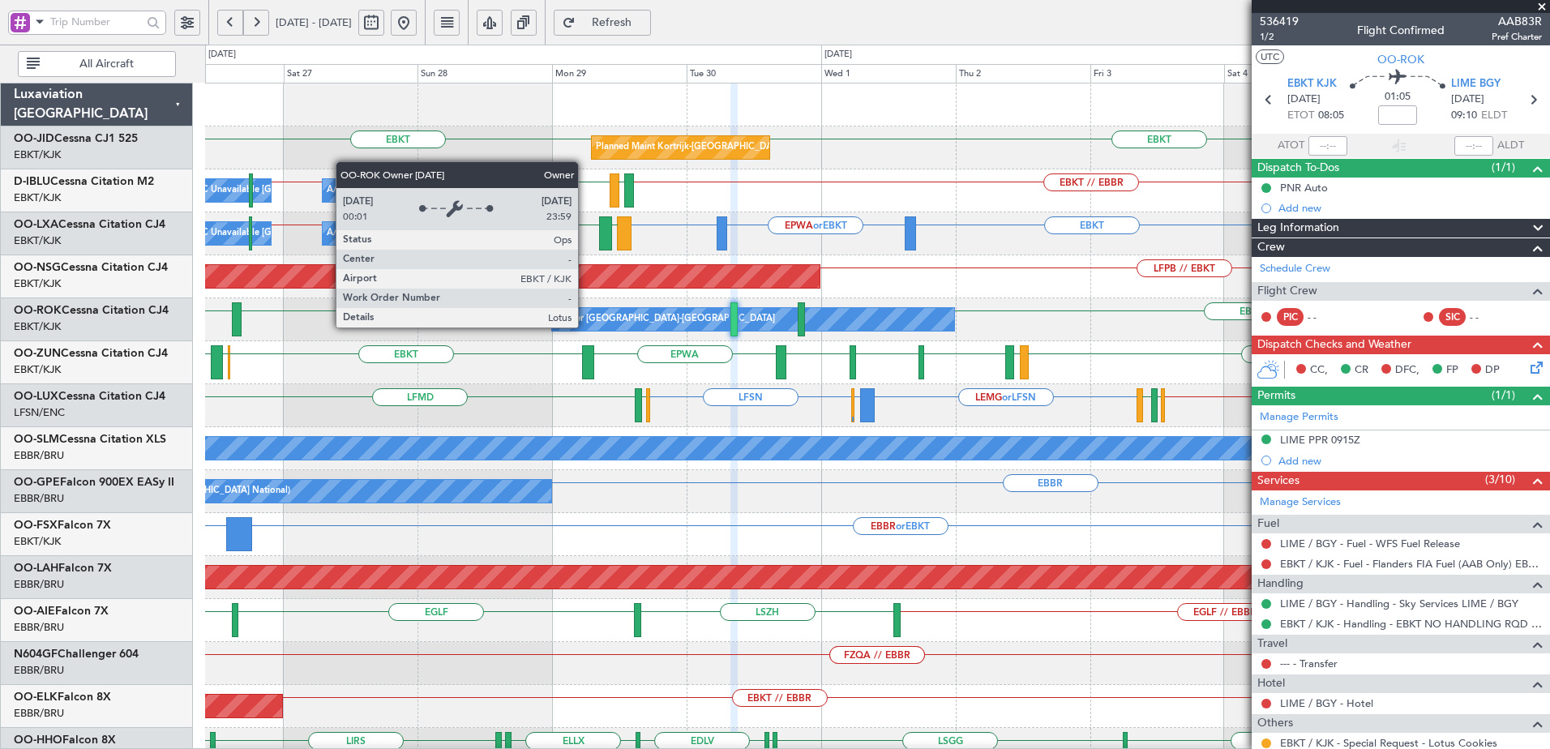
click at [585, 326] on div "Owner Kortrijk-Wevelgem" at bounding box center [665, 319] width 219 height 24
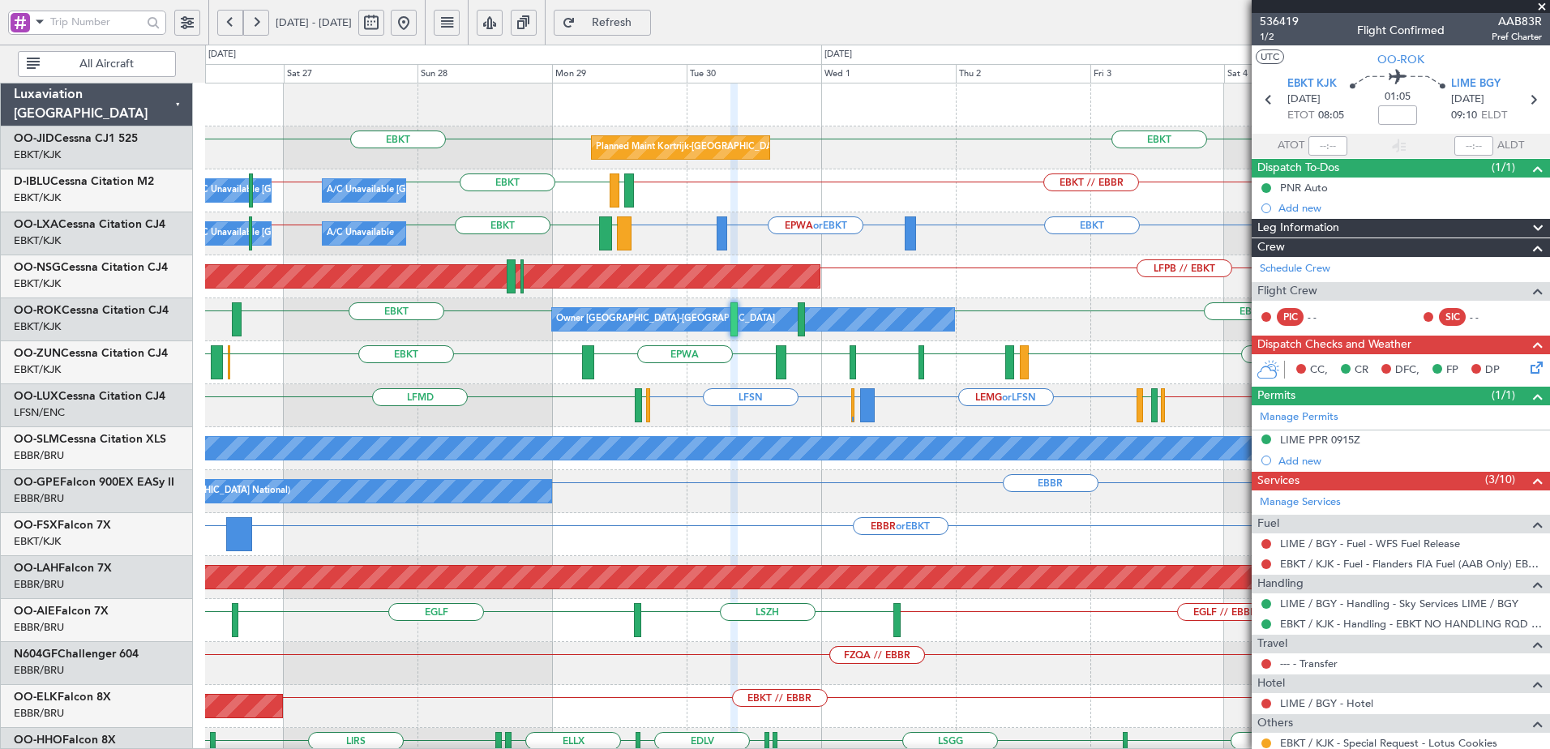
click at [645, 28] on span "Refresh" at bounding box center [612, 22] width 66 height 11
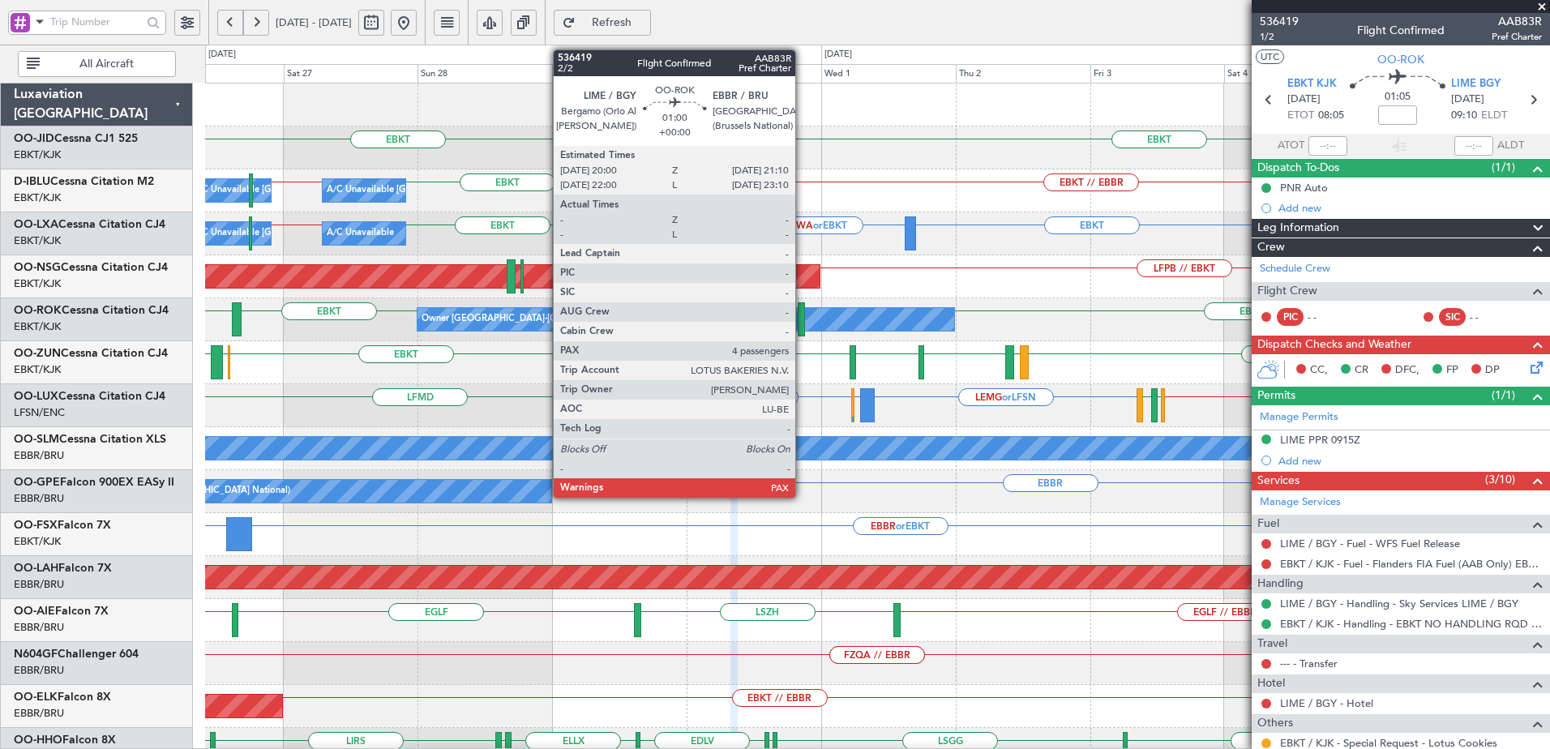
click at [803, 312] on div at bounding box center [801, 319] width 7 height 34
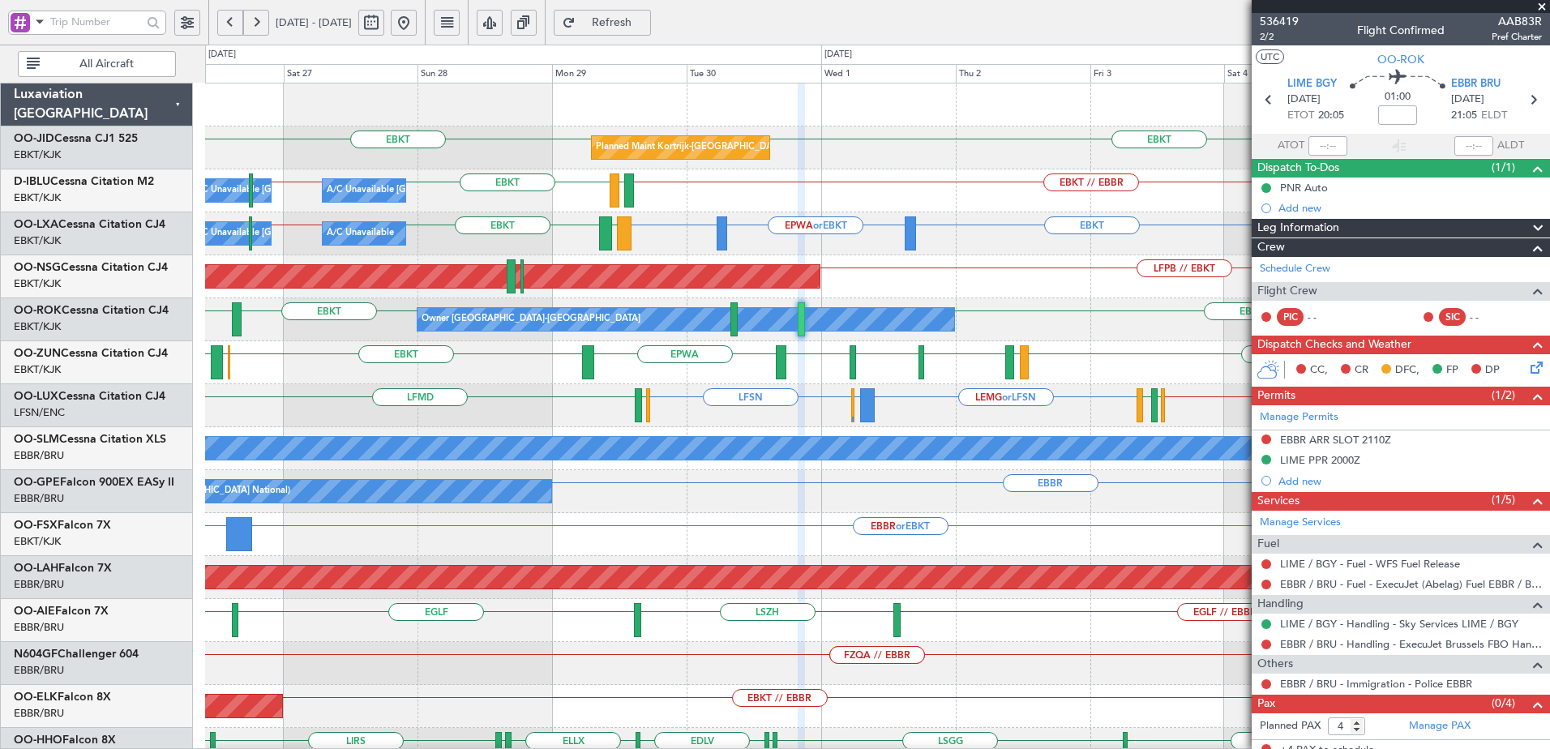
click at [1539, 6] on span at bounding box center [1542, 7] width 16 height 15
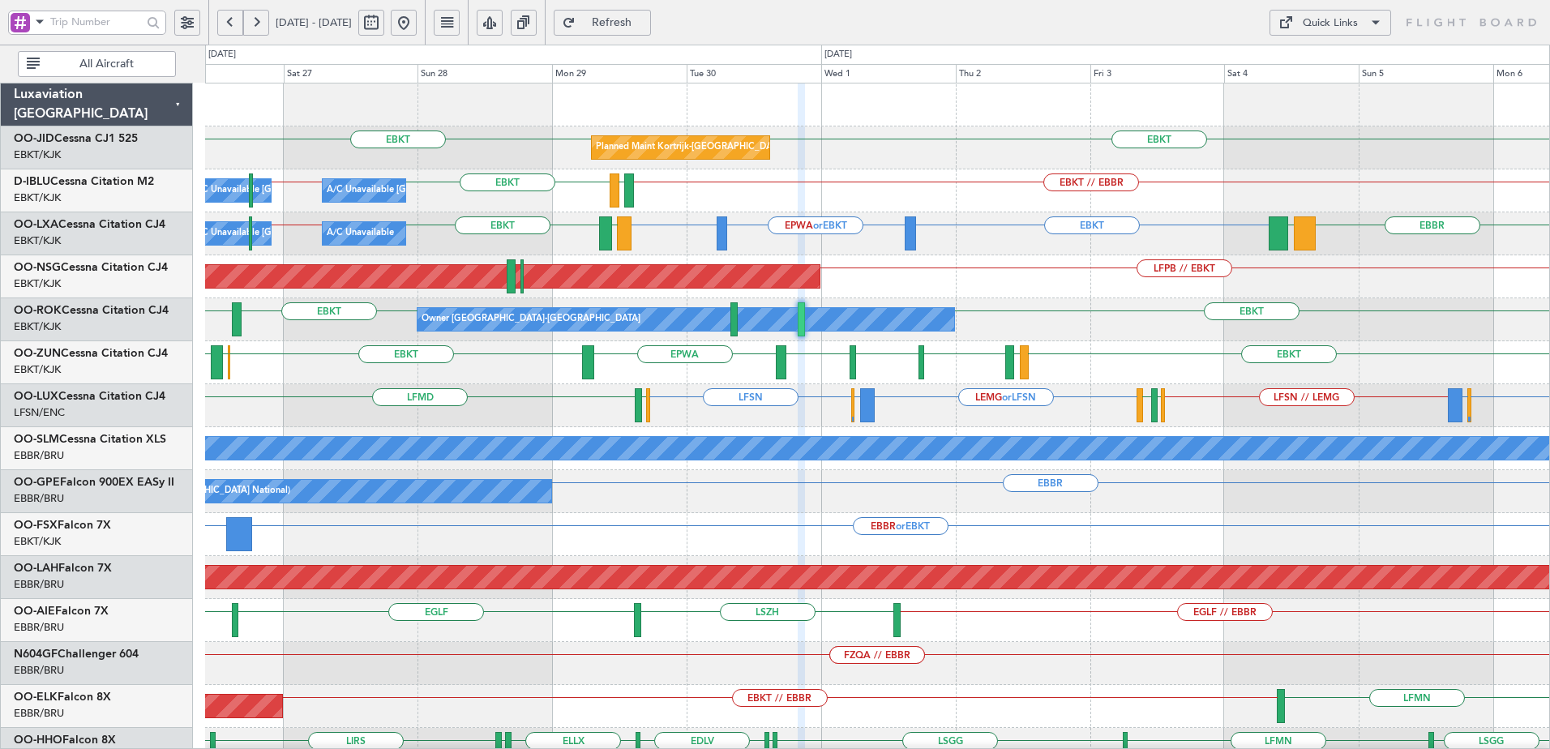
type input "0"
click at [1351, 18] on div "Quick Links" at bounding box center [1330, 23] width 55 height 16
click at [1301, 54] on button "Trip Builder" at bounding box center [1331, 61] width 122 height 39
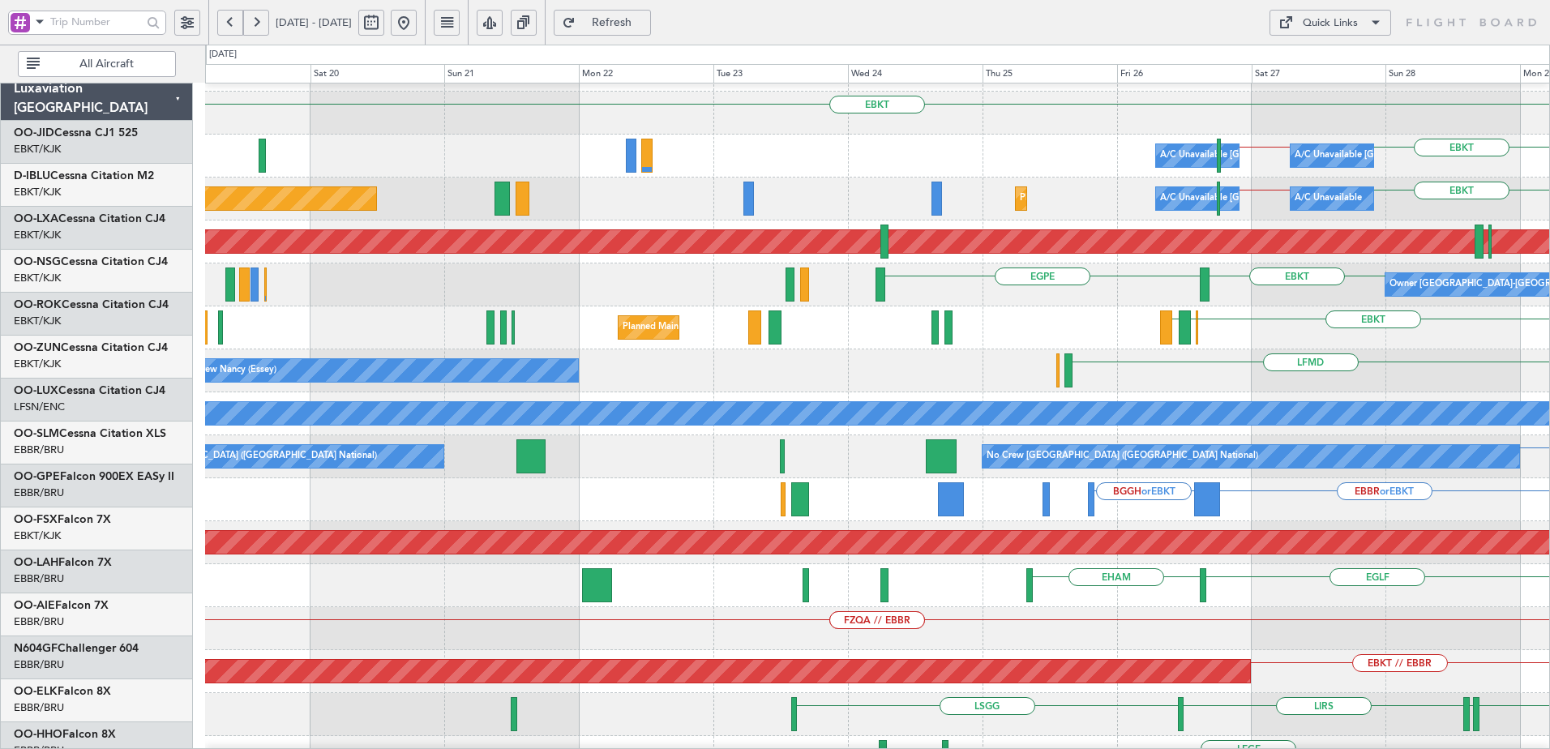
click at [1549, 430] on html "26 Sep 2025 - 06 Oct 2025 Refresh Quick Links All Aircraft EBKT Planned Maint K…" at bounding box center [775, 374] width 1550 height 749
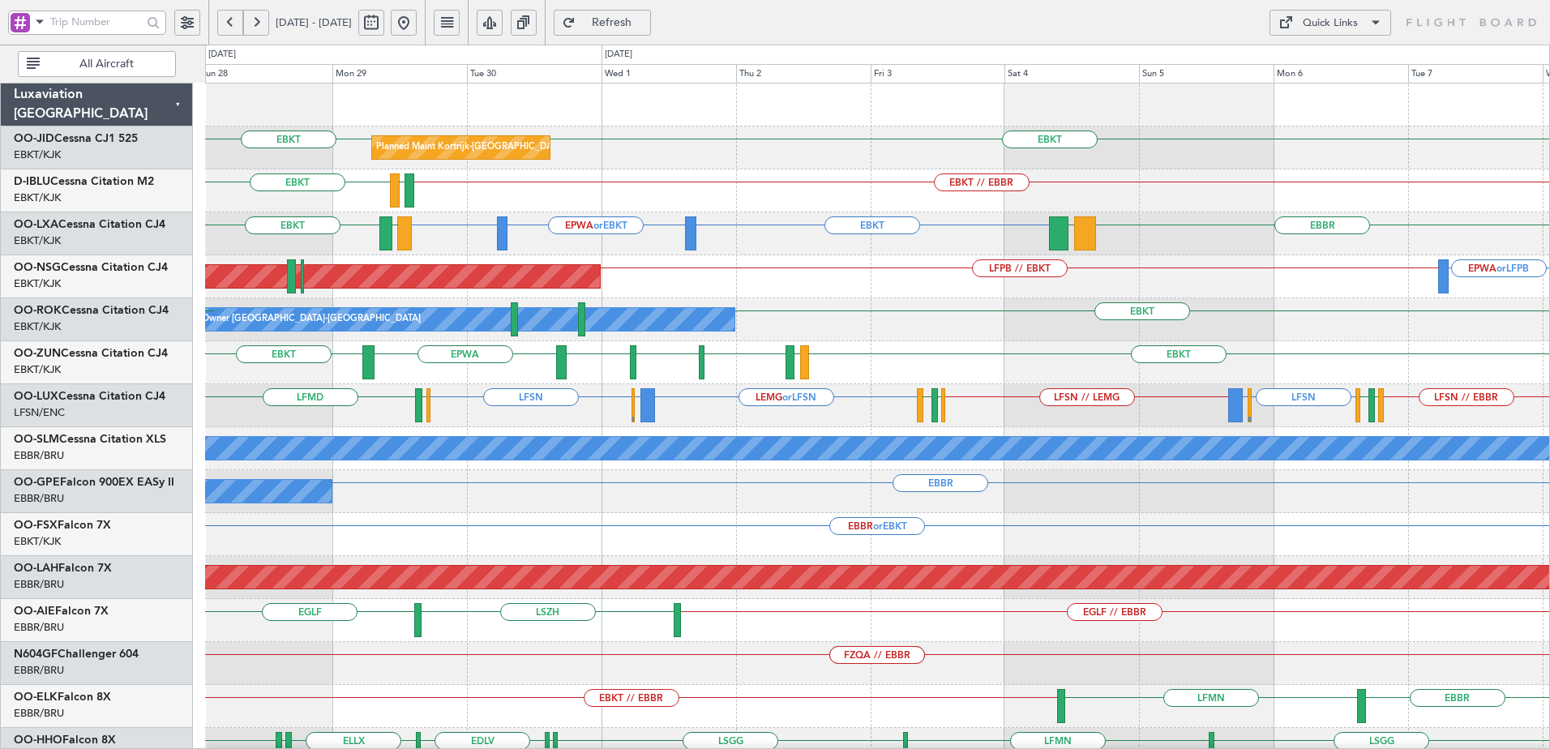
click at [529, 530] on div "Planned Maint Kortrijk-Wevelgem EBKT EBKT EBKT // EBBR LFTH EBKT A/C Unavailabl…" at bounding box center [877, 599] width 1344 height 1031
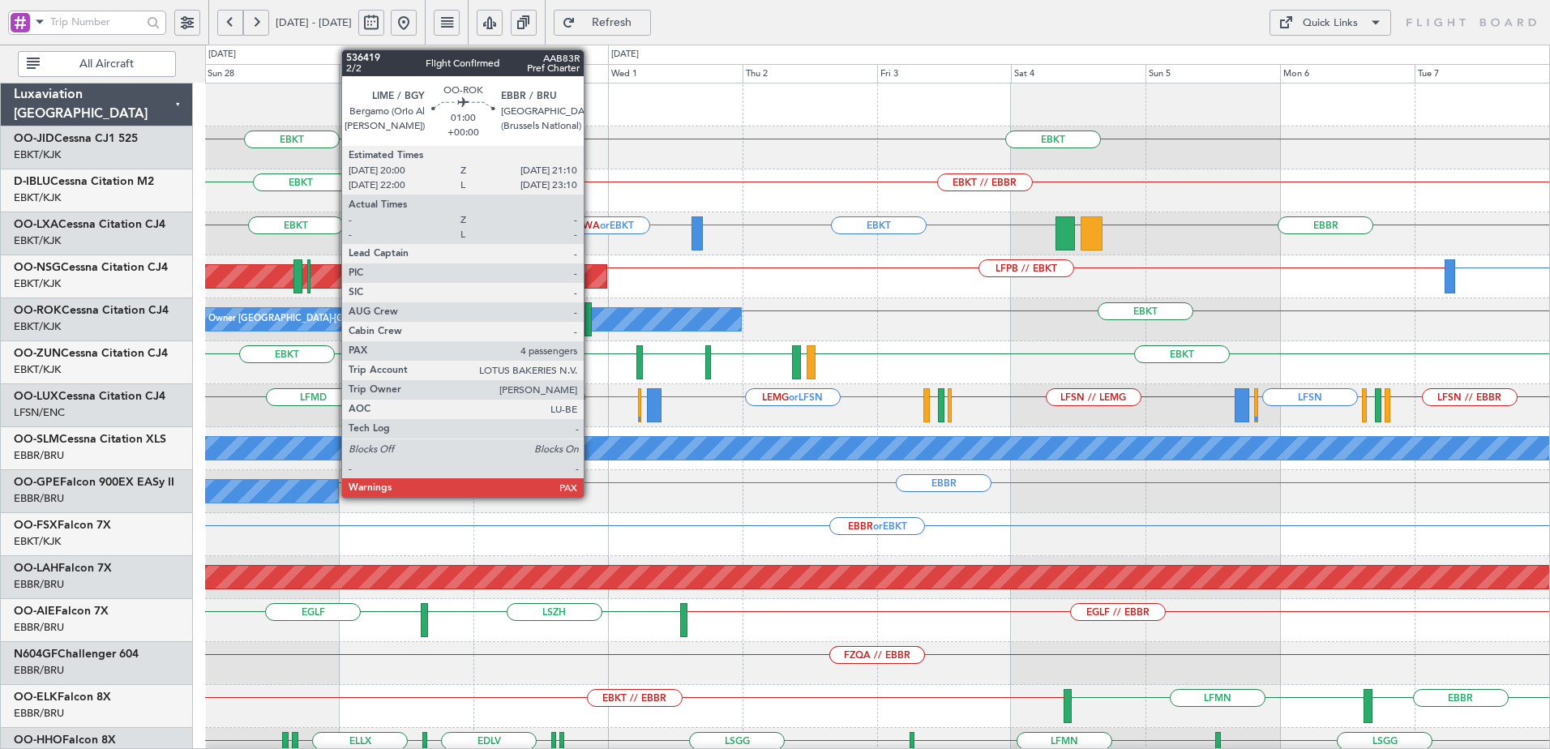
click at [591, 319] on div at bounding box center [588, 319] width 7 height 34
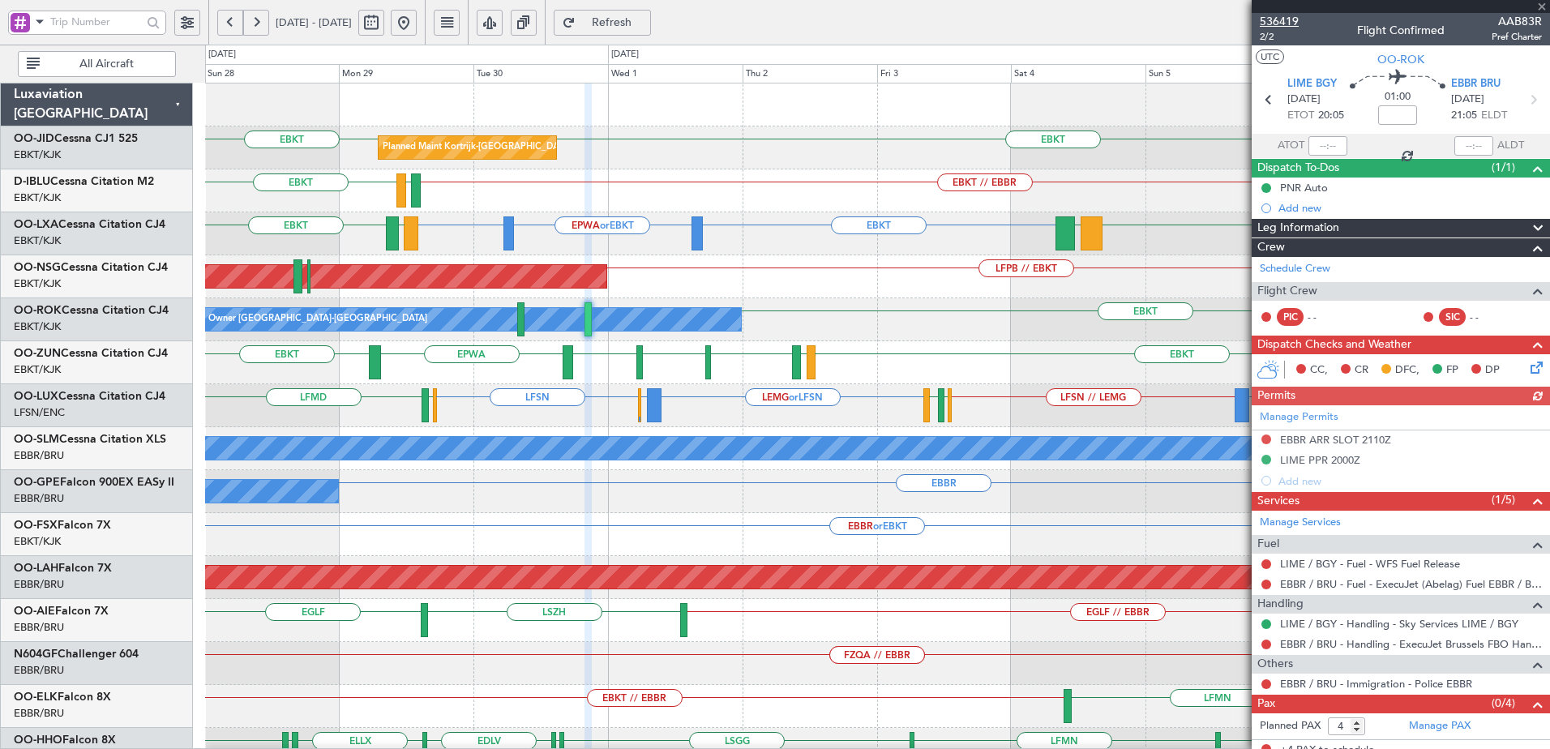
click at [1283, 19] on span "536419" at bounding box center [1279, 21] width 39 height 17
click at [641, 21] on span "Refresh" at bounding box center [612, 22] width 66 height 11
